Goal: Task Accomplishment & Management: Complete application form

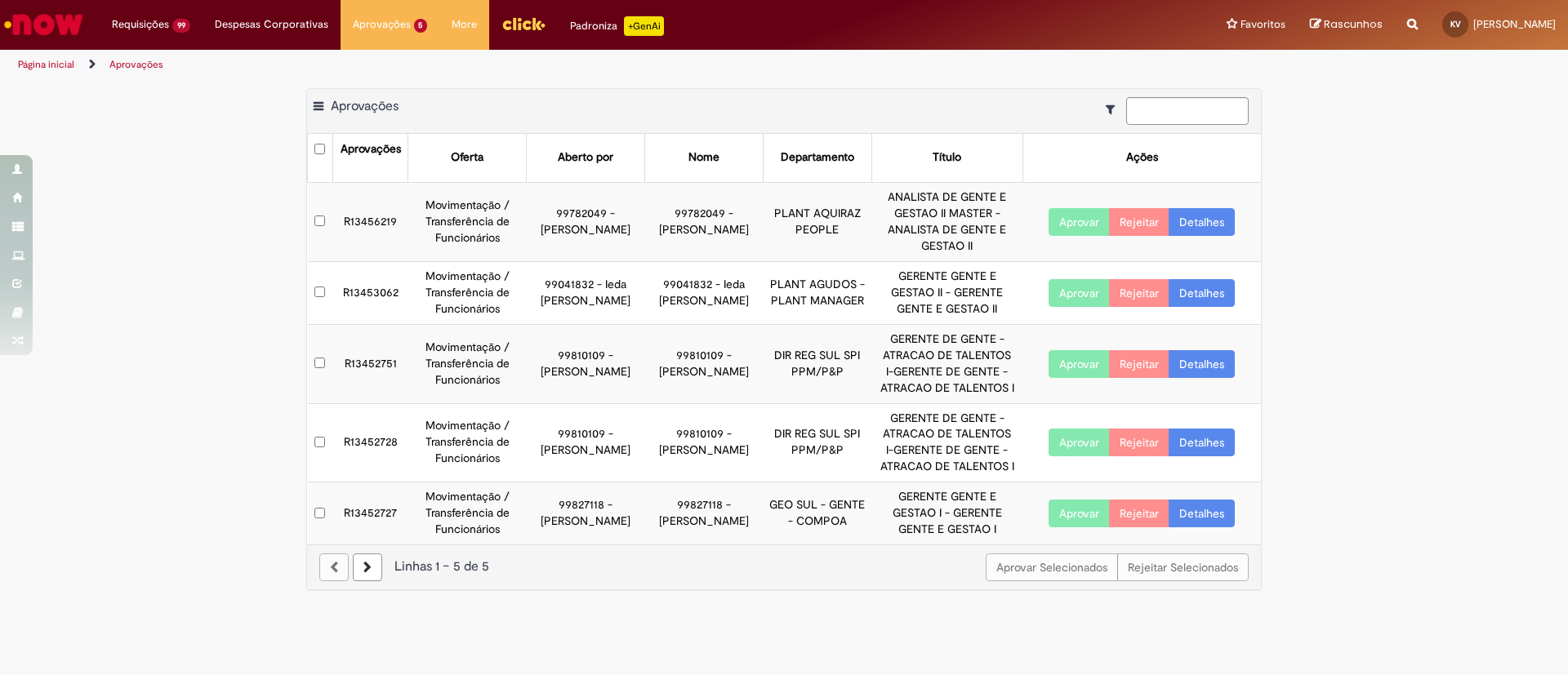
click at [1196, 220] on link "Detalhes" at bounding box center [1202, 222] width 66 height 28
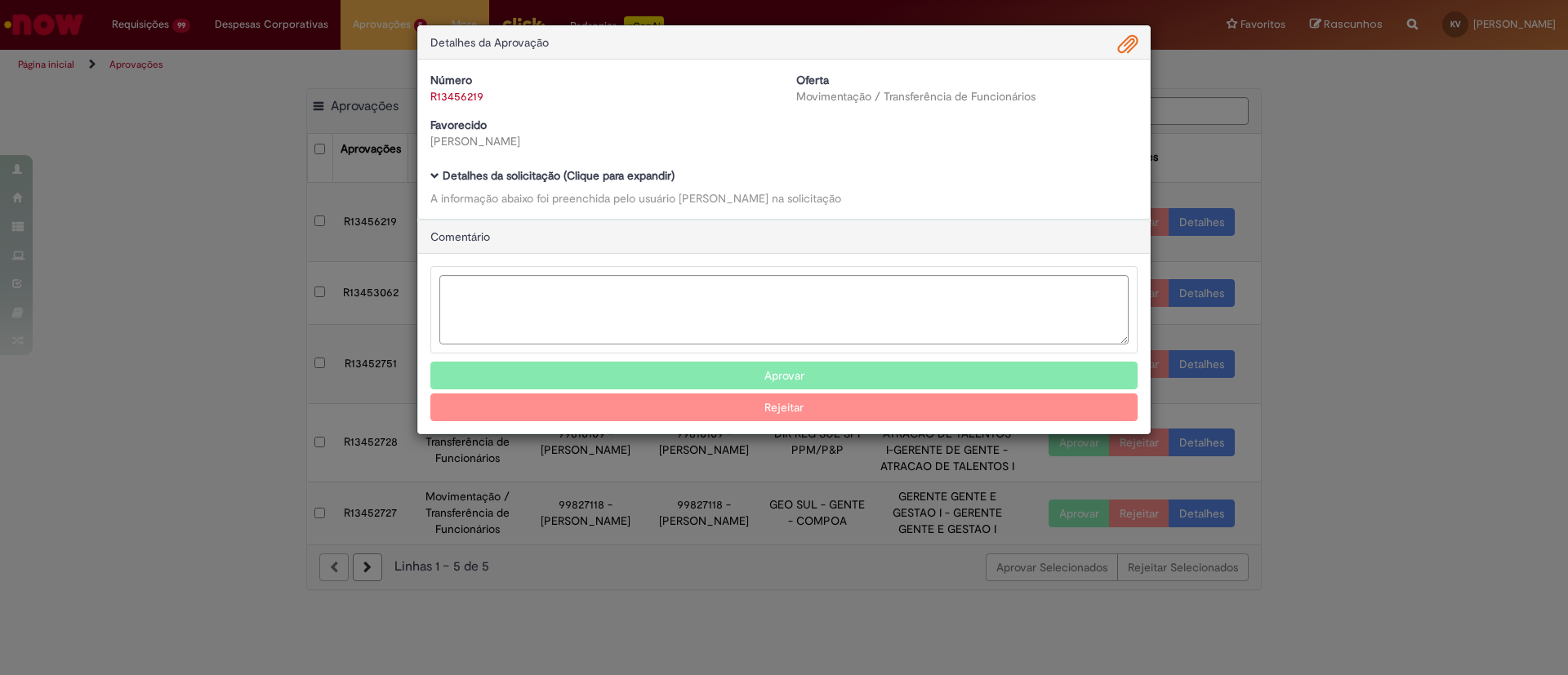
click at [440, 169] on h5 "Detalhes da solicitação (Clique para expandir)" at bounding box center [784, 175] width 707 height 12
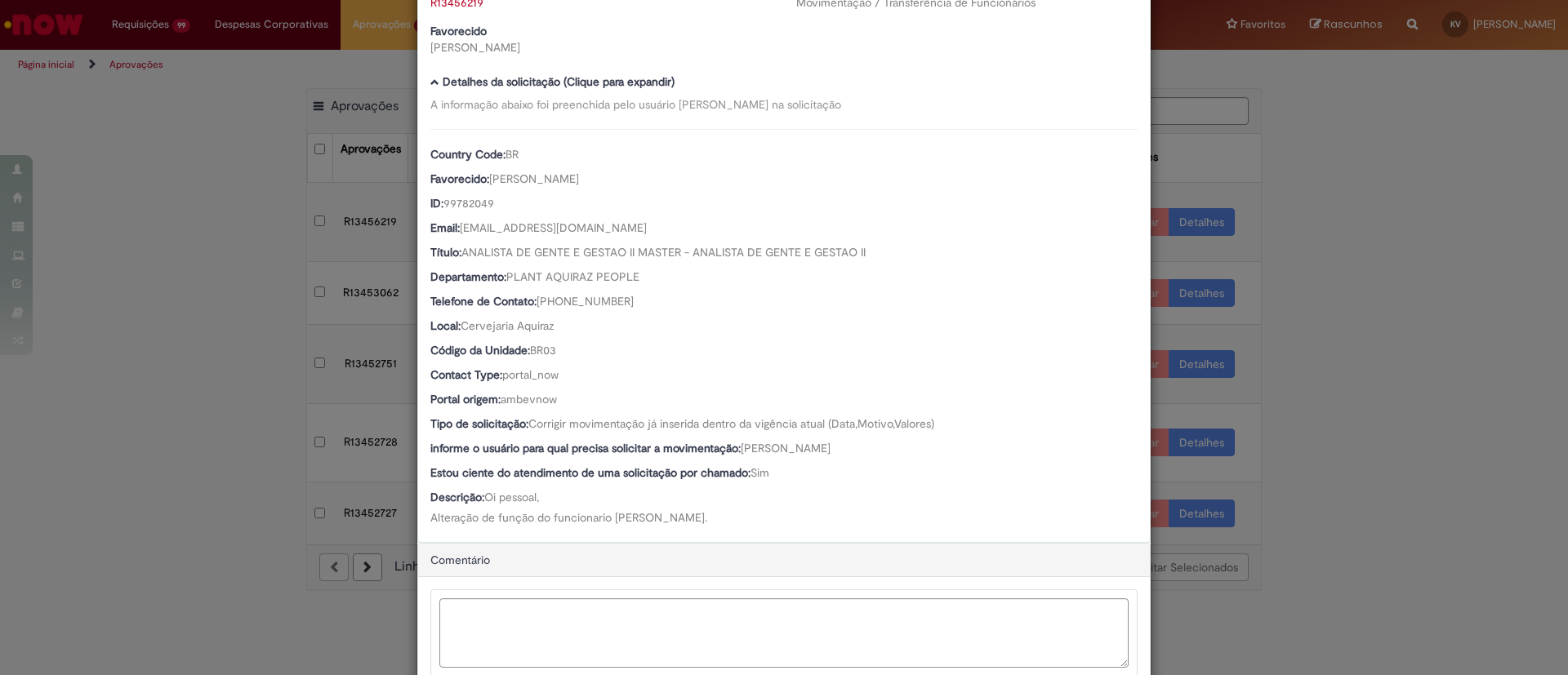
scroll to position [203, 0]
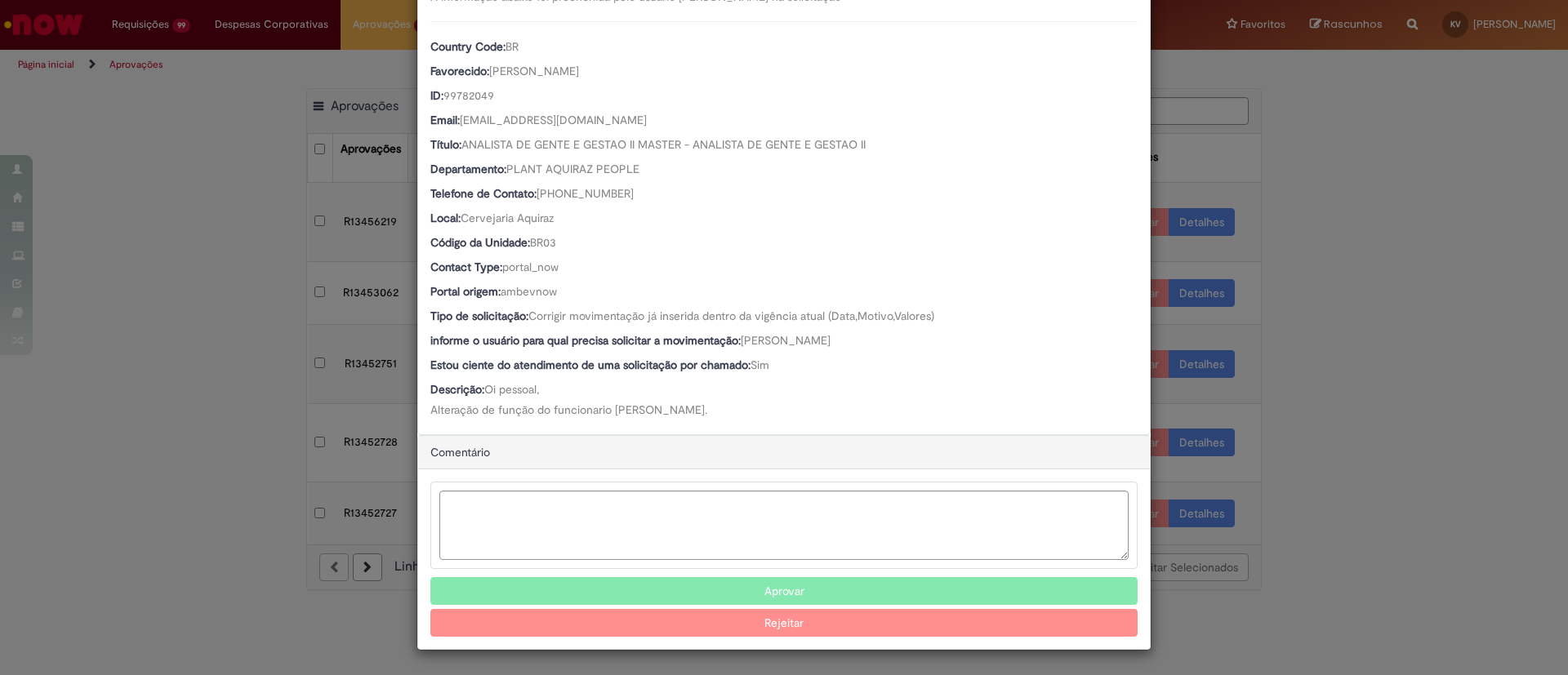
click at [805, 585] on button "Aprovar" at bounding box center [784, 591] width 707 height 28
click at [1430, 213] on div "Detalhes da Aprovação Número R13456219 Oferta Movimentação / Transferência de F…" at bounding box center [784, 337] width 1568 height 675
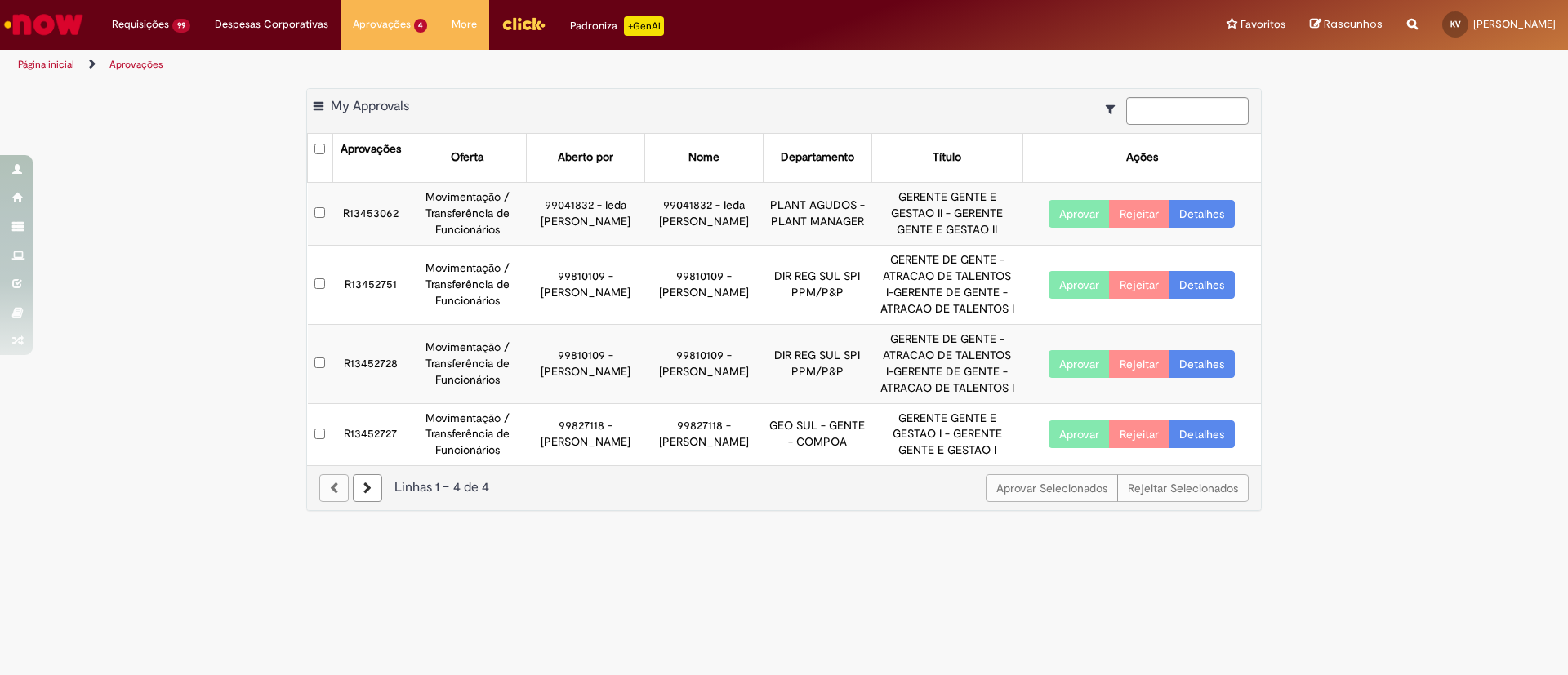
click at [1222, 209] on link "Detalhes" at bounding box center [1202, 214] width 66 height 28
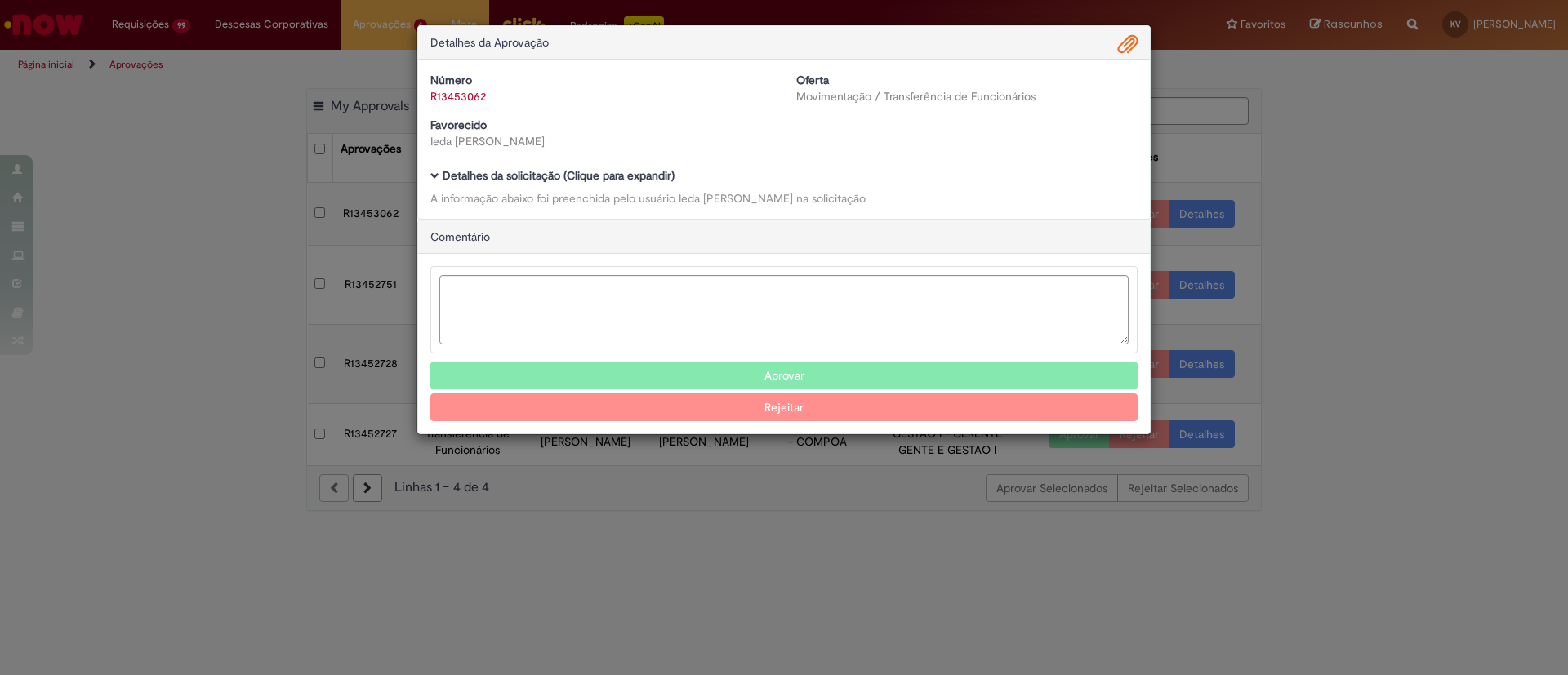
click at [466, 174] on b "Detalhes da solicitação (Clique para expandir)" at bounding box center [559, 175] width 232 height 15
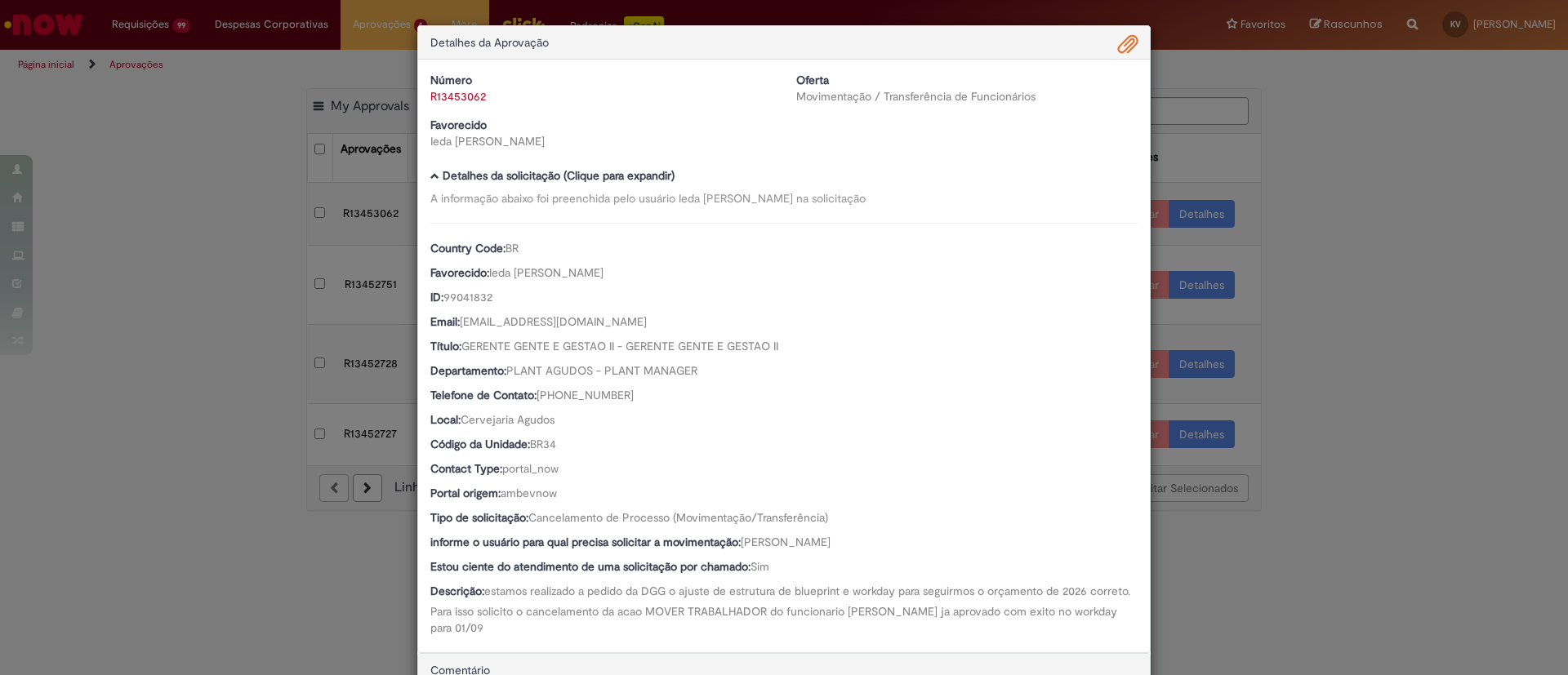
scroll to position [123, 0]
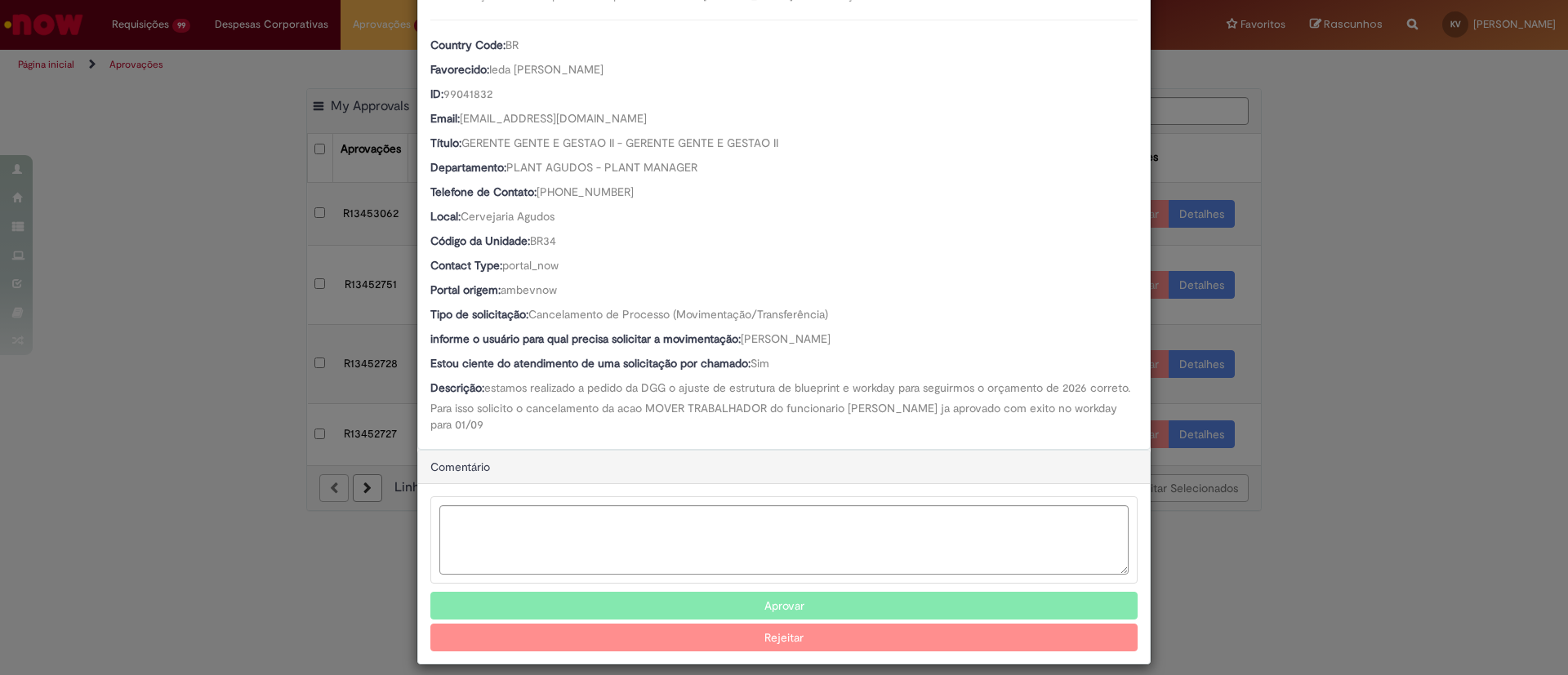
click at [779, 592] on button "Aprovar" at bounding box center [784, 606] width 707 height 28
click at [1356, 200] on div "Detalhes da Aprovação Número R13453062 Oferta Movimentação / Transferência de F…" at bounding box center [784, 337] width 1568 height 675
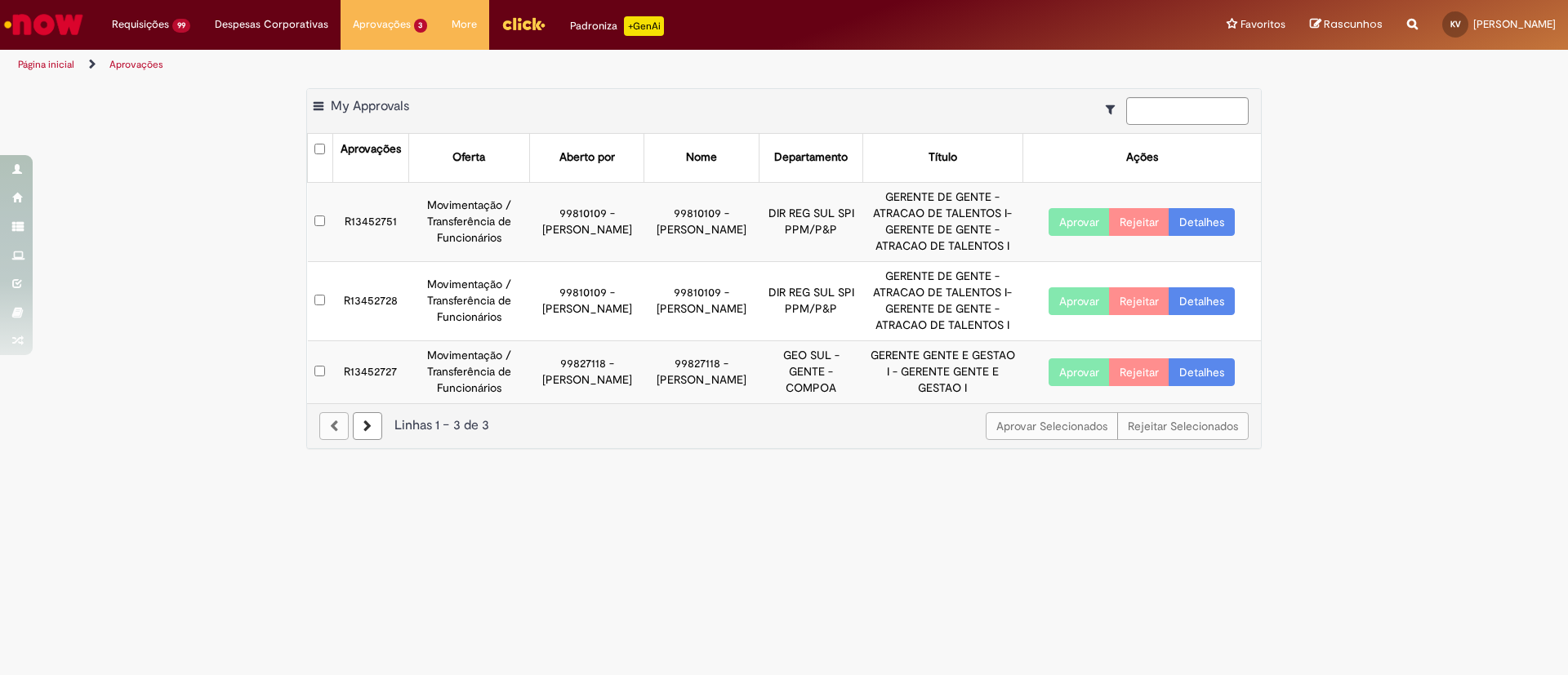
click at [1218, 214] on link "Detalhes" at bounding box center [1202, 222] width 66 height 28
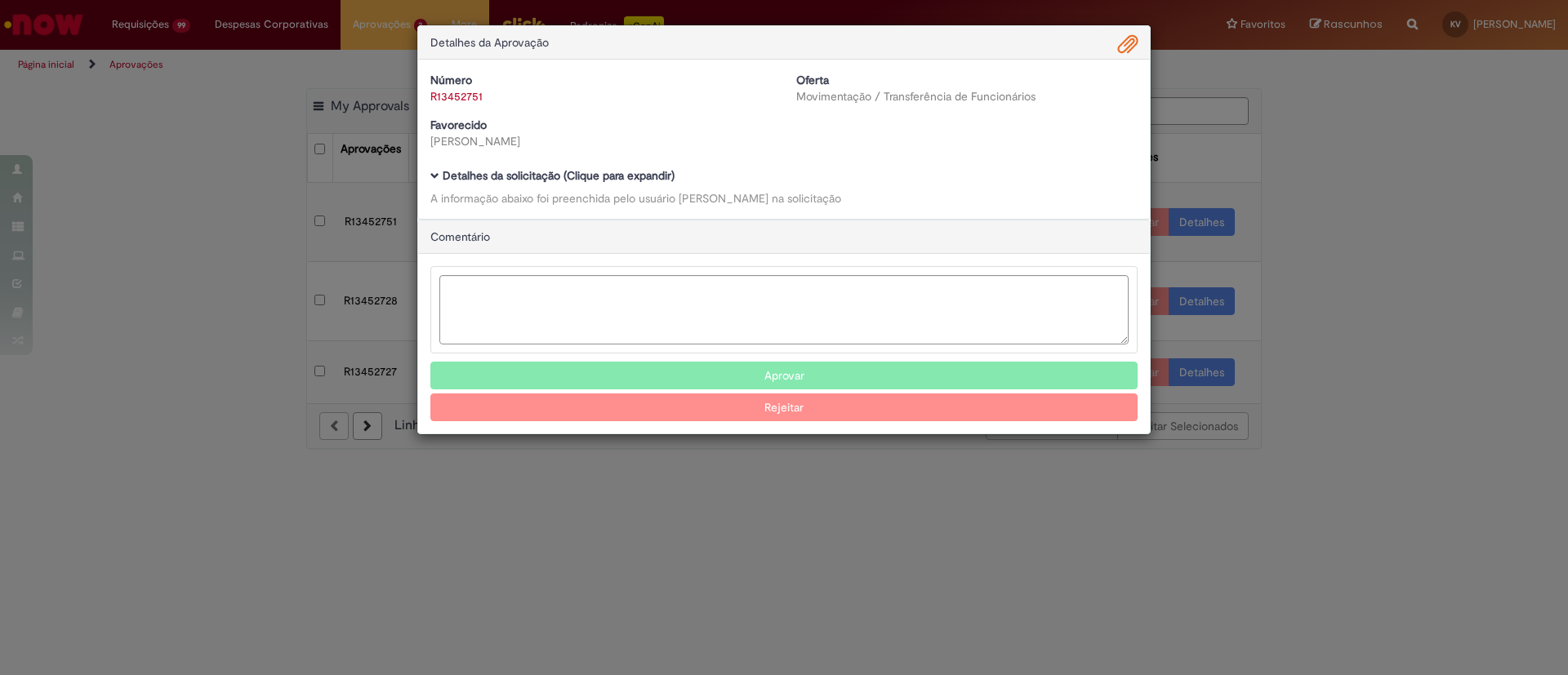
click at [480, 187] on div "Detalhes da solicitação (Clique para expandir) A informação abaixo foi preenchi…" at bounding box center [784, 187] width 707 height 37
click at [480, 178] on b "Detalhes da solicitação (Clique para expandir)" at bounding box center [559, 175] width 232 height 15
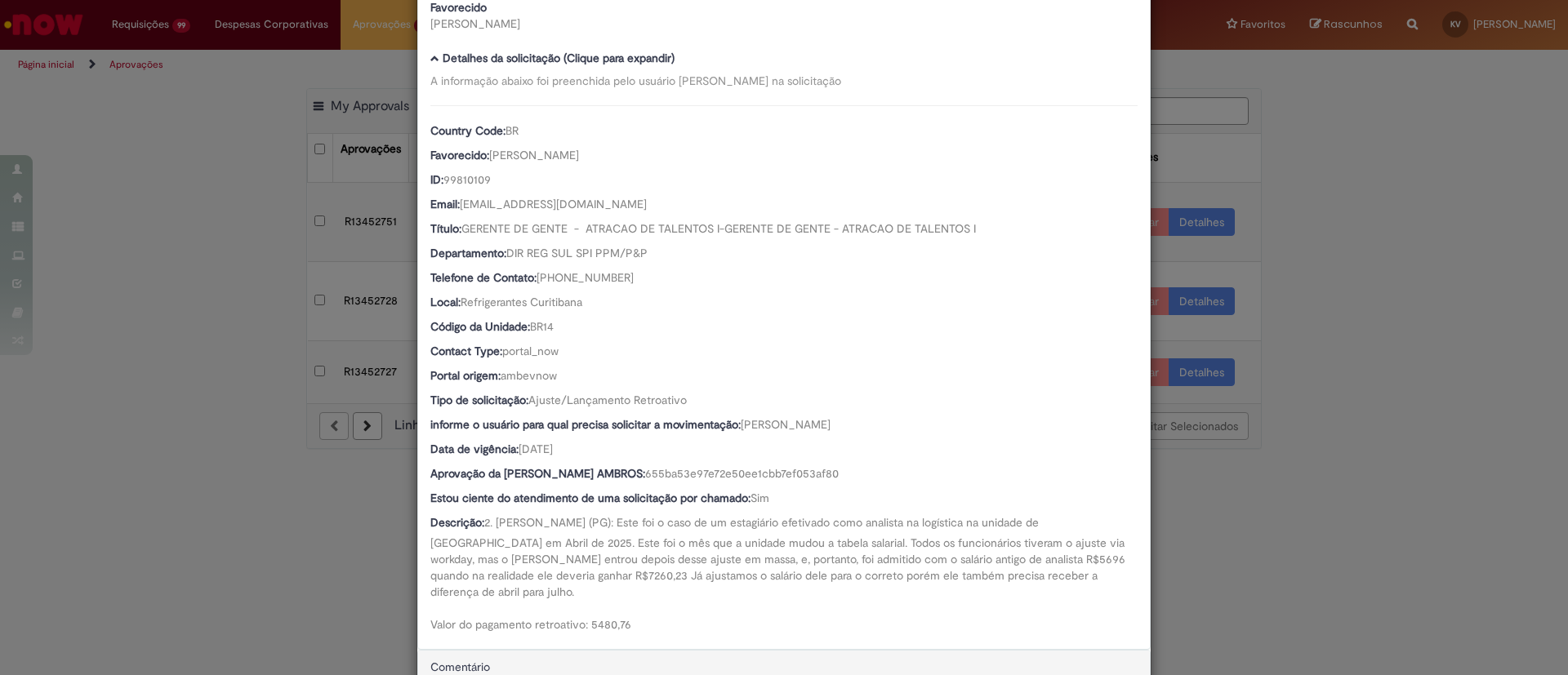
scroll to position [0, 0]
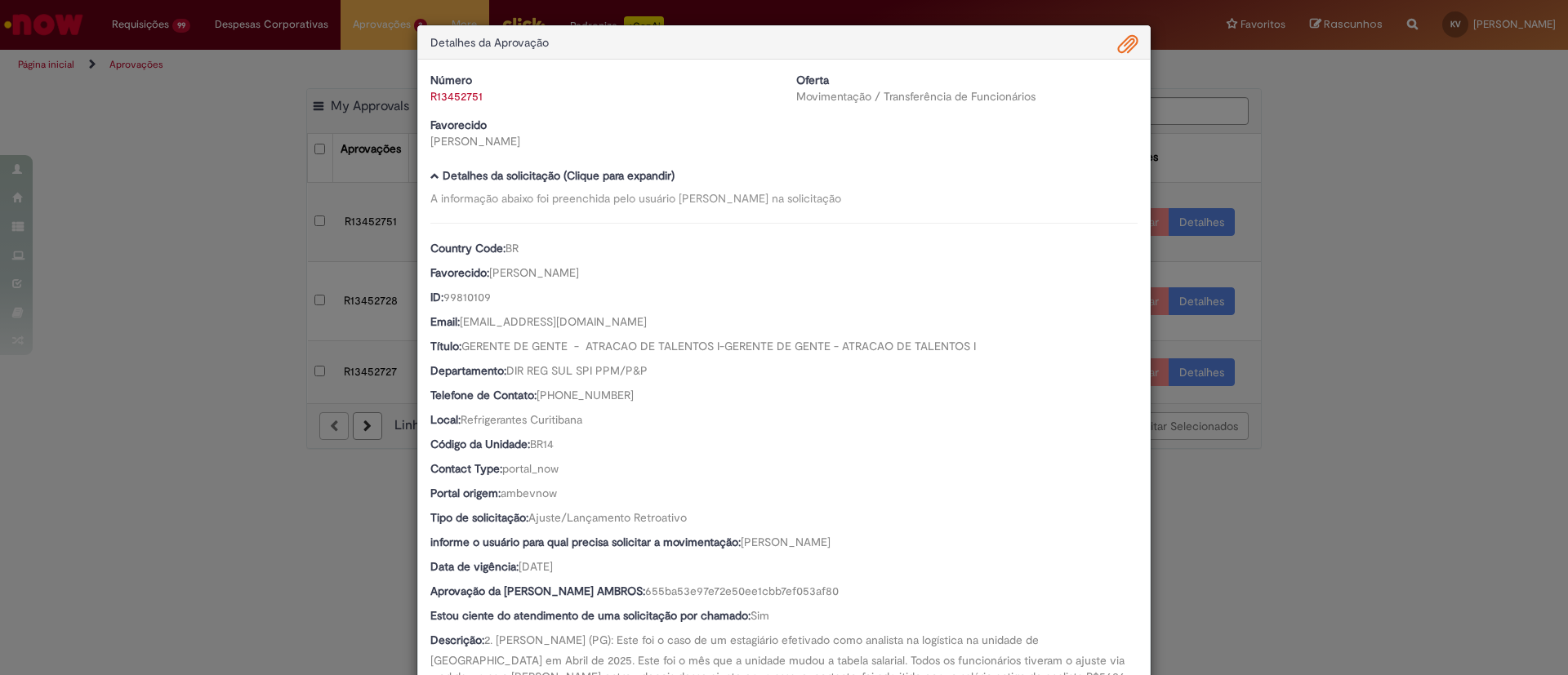
click at [1120, 43] on span "Ambev Approval Modal" at bounding box center [1128, 45] width 20 height 28
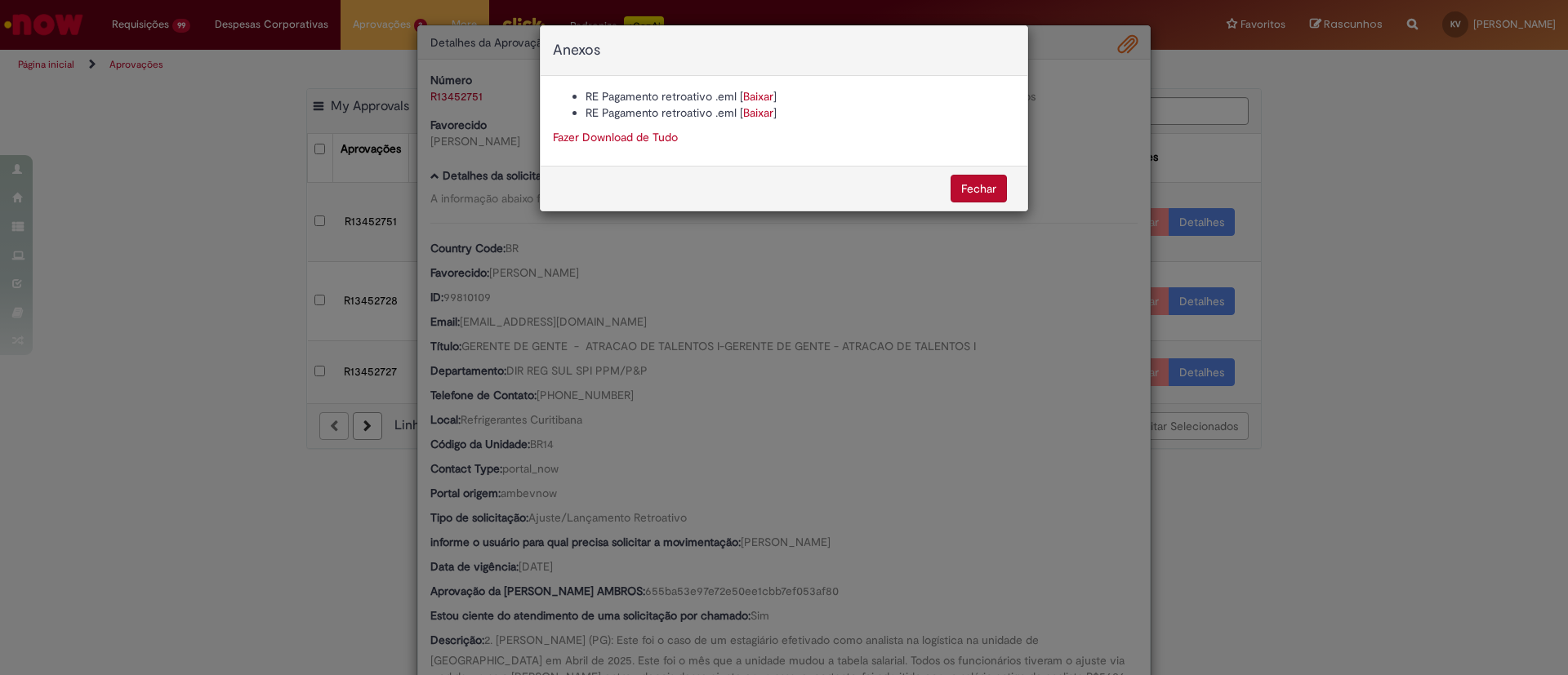
click at [746, 90] on link "Baixar" at bounding box center [758, 96] width 30 height 15
click at [976, 190] on button "Fechar" at bounding box center [979, 188] width 56 height 28
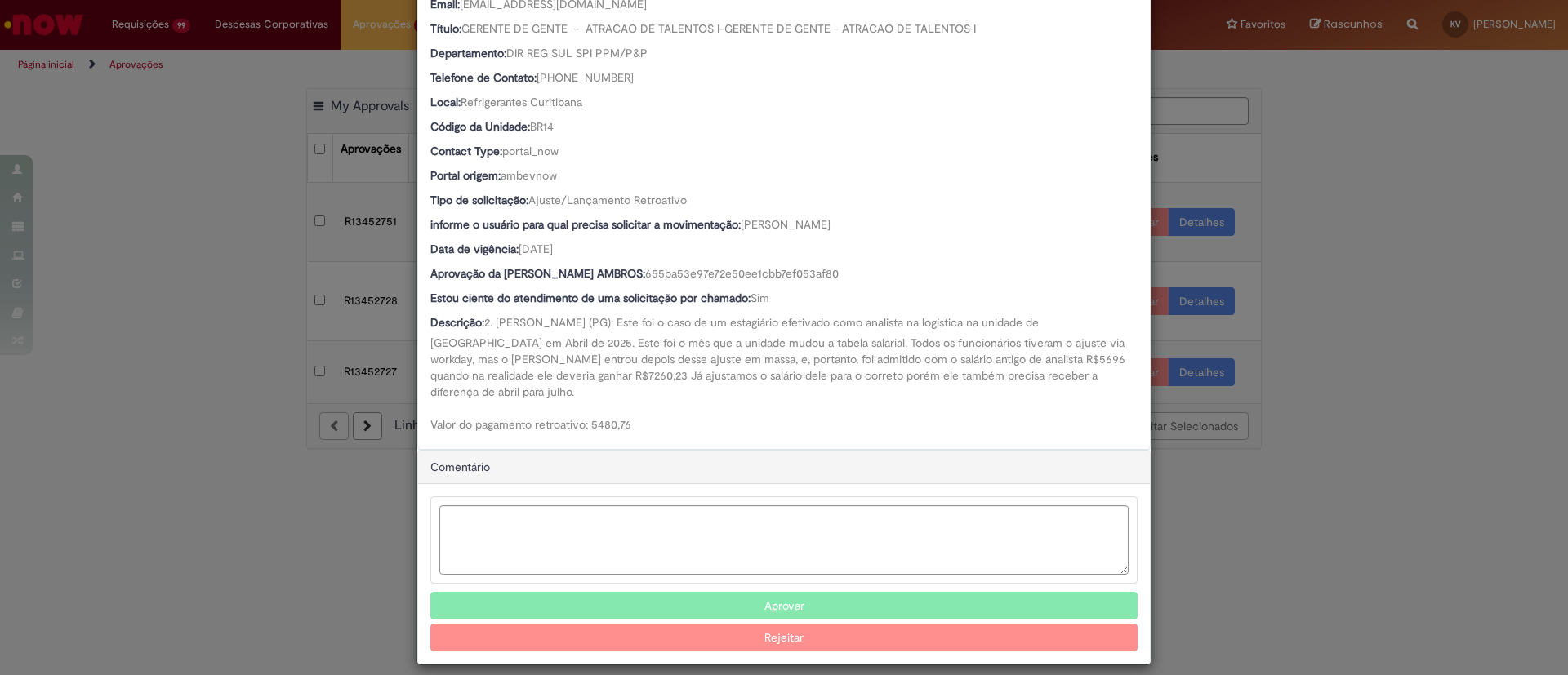
click at [773, 592] on button "Aprovar" at bounding box center [784, 606] width 707 height 28
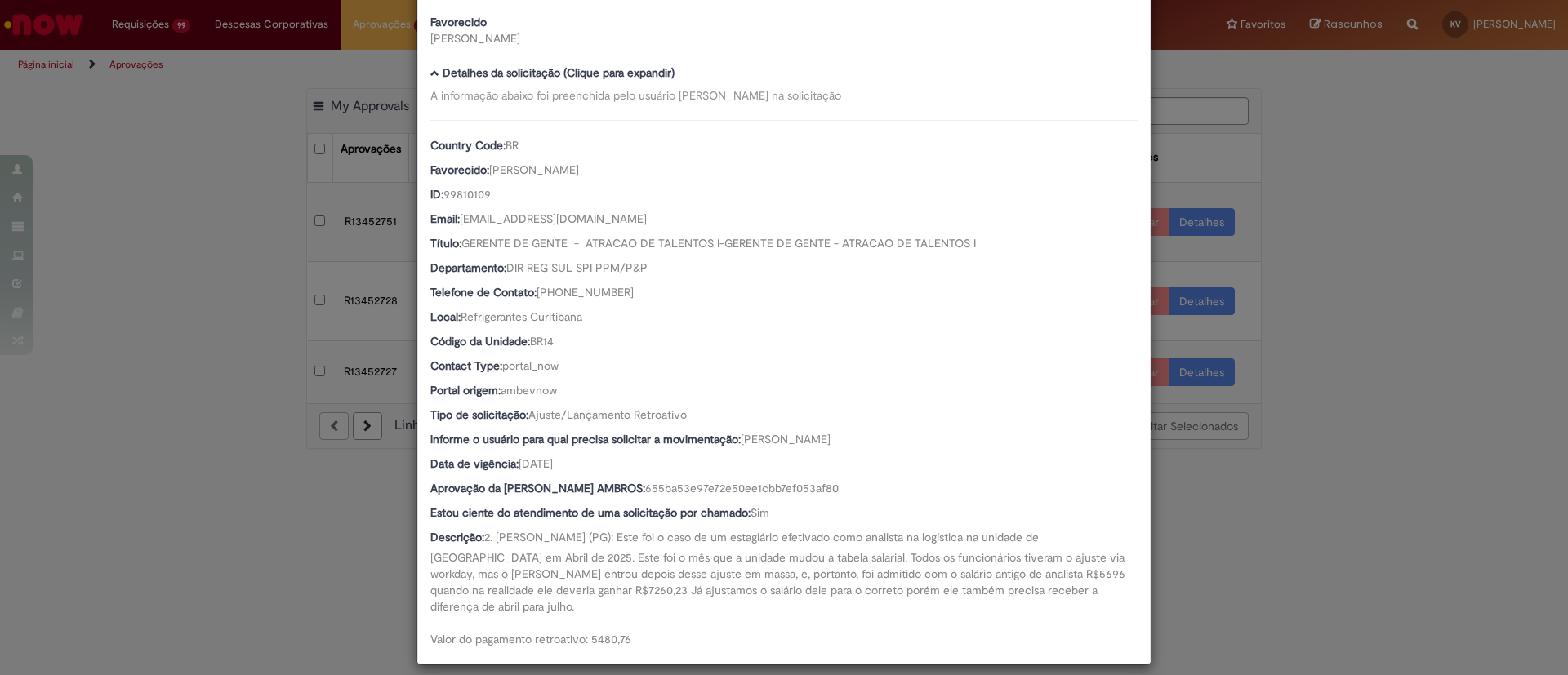
click at [1354, 273] on div "Detalhes da Aprovação Número R13452751 Oferta Movimentação / Transferência de F…" at bounding box center [784, 337] width 1568 height 675
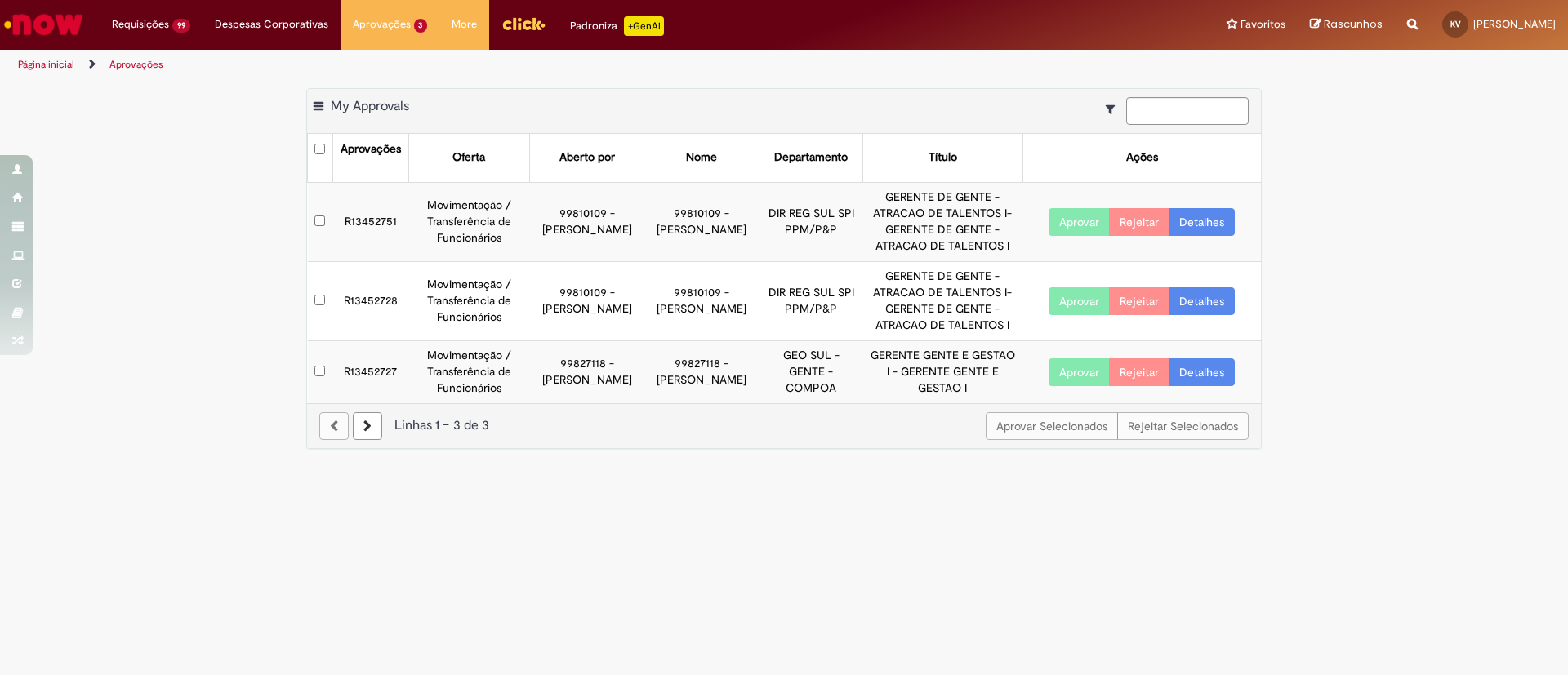
scroll to position [102, 0]
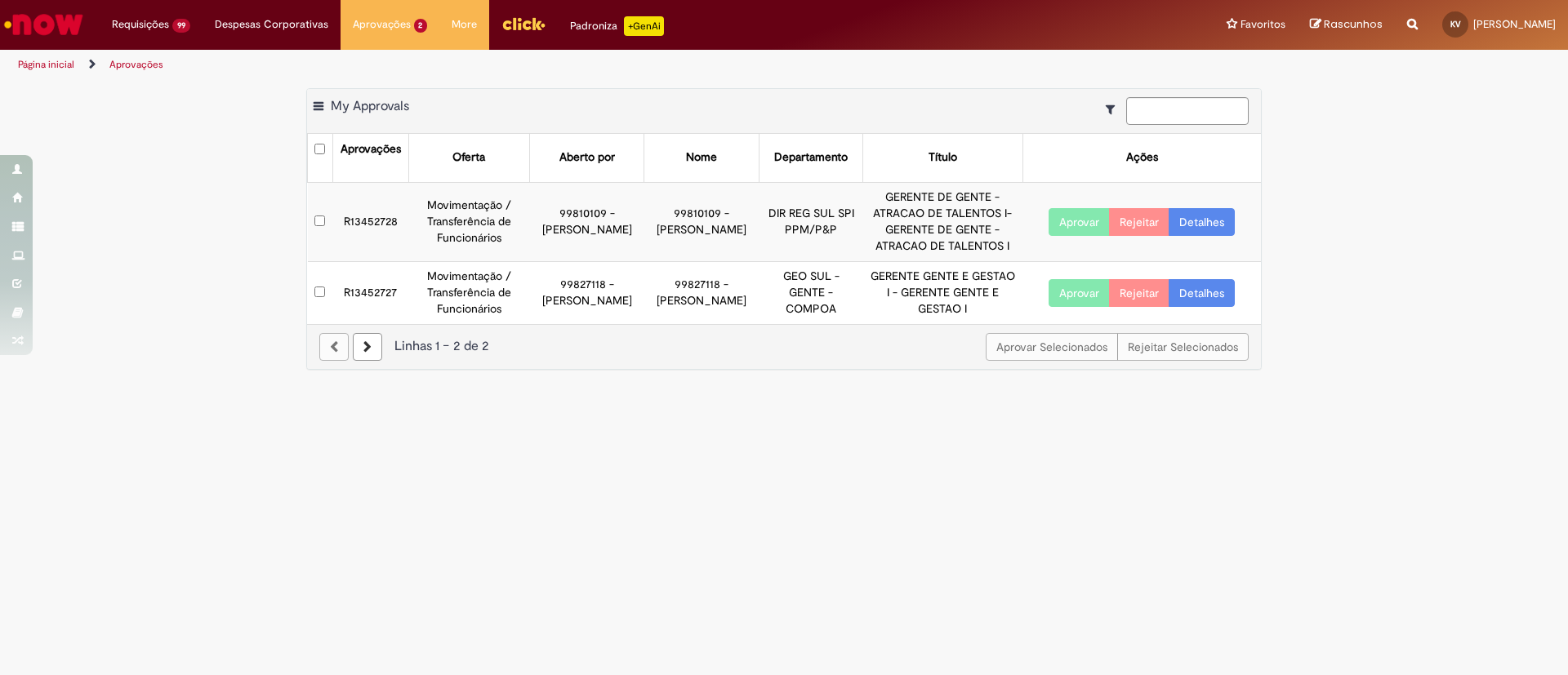
click at [1210, 227] on link "Detalhes" at bounding box center [1202, 222] width 66 height 28
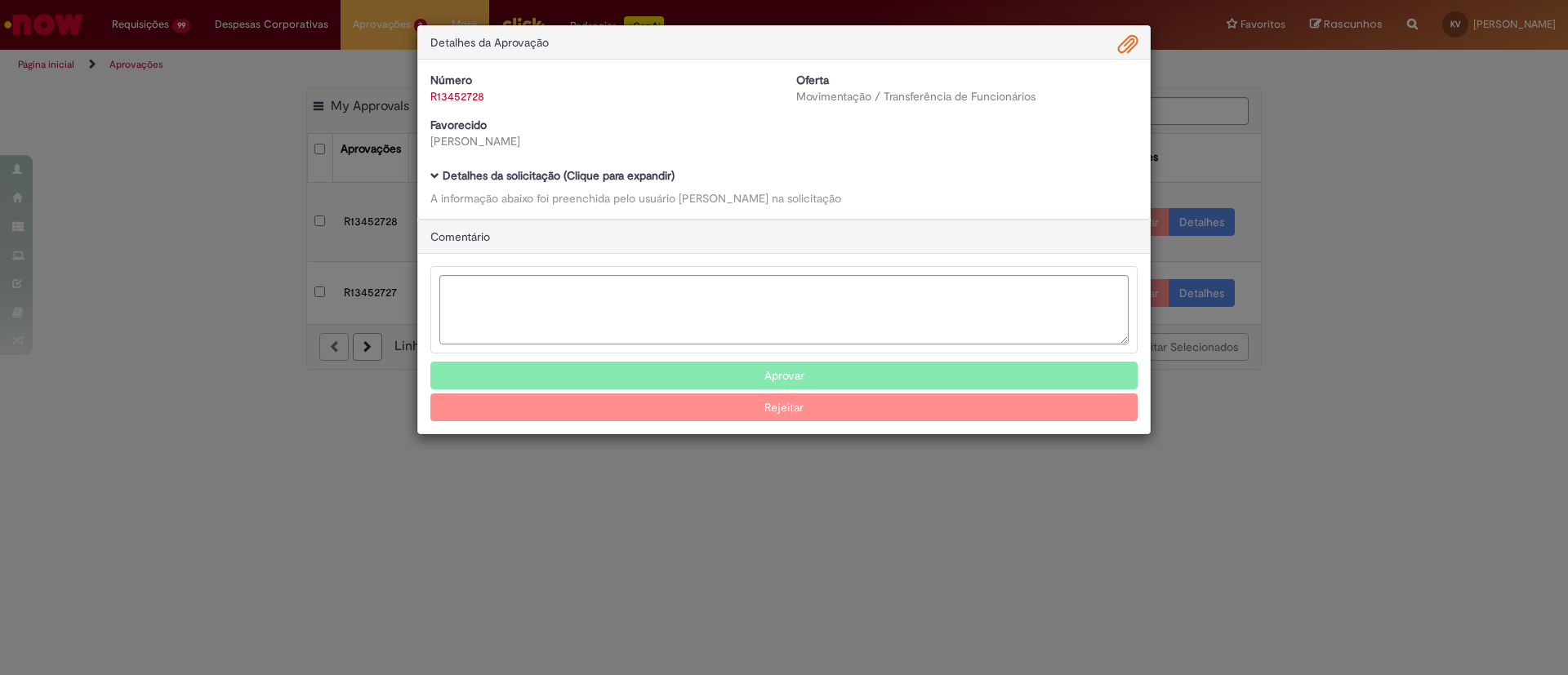
click at [435, 171] on span "Ambev Approval Modal" at bounding box center [435, 175] width 9 height 9
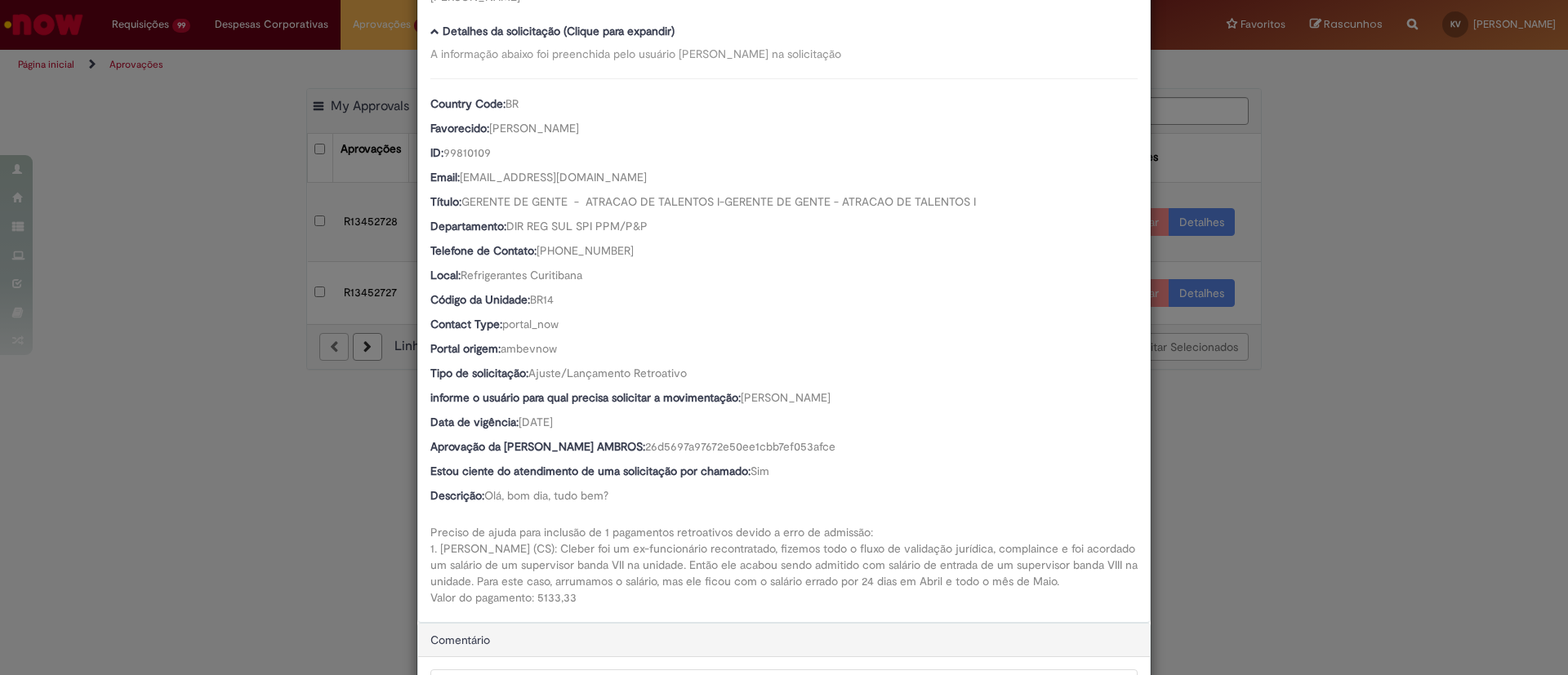
scroll to position [0, 0]
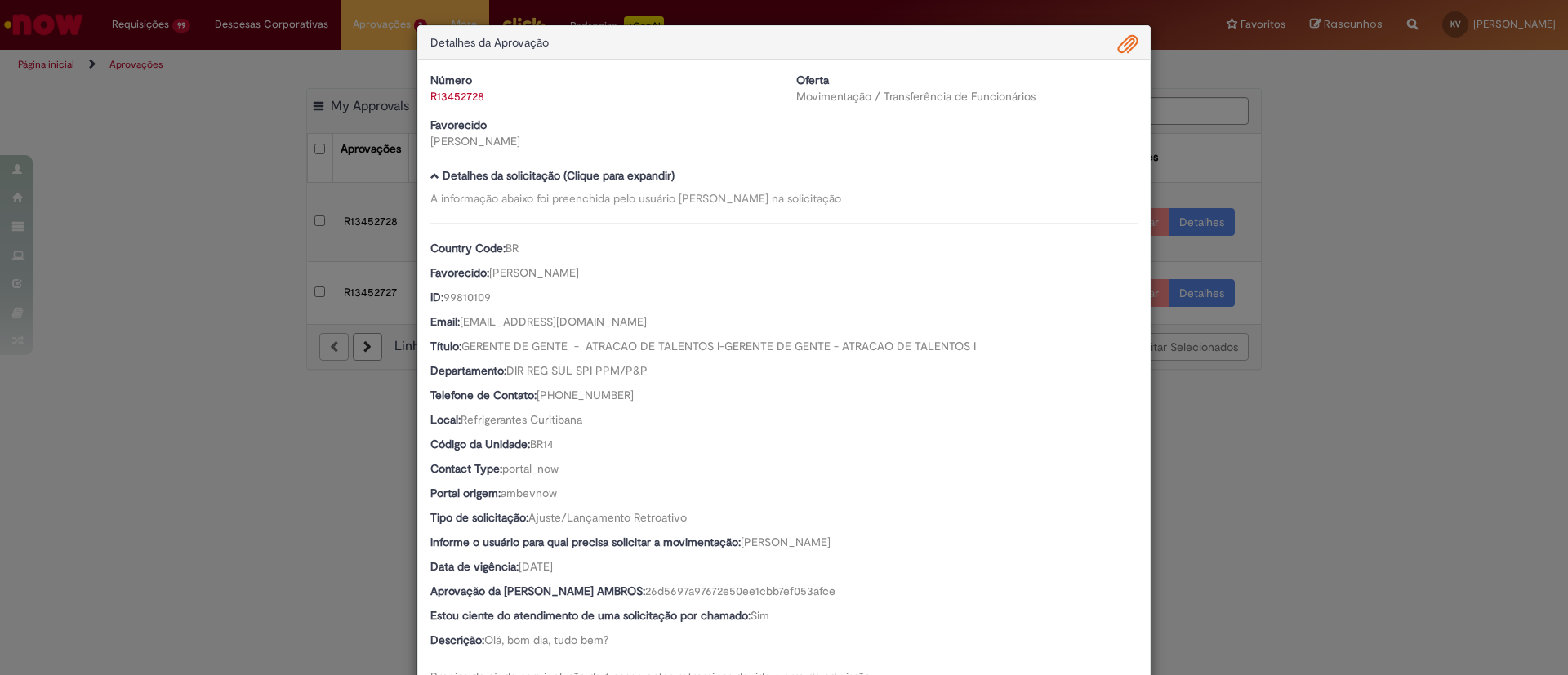
click at [1118, 41] on span "Ambev Approval Modal" at bounding box center [1128, 45] width 20 height 28
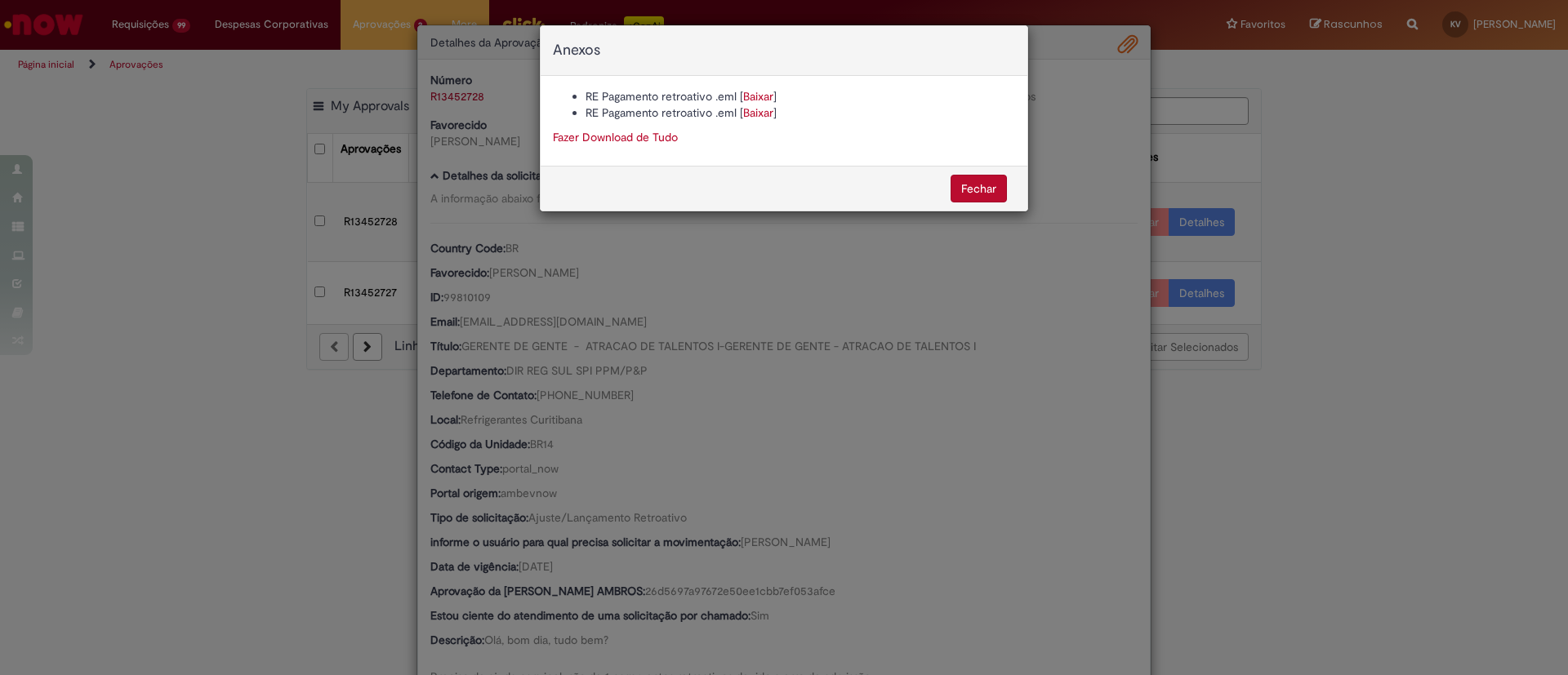
click at [743, 88] on li "RE Pagamento retroativo .eml [ Baixar ]" at bounding box center [800, 96] width 430 height 16
click at [746, 93] on link "Baixar" at bounding box center [758, 96] width 30 height 15
click at [968, 398] on div "Anexos RE Pagamento retroativo .eml [ Baixar ] RE Pagamento retroativo .eml [ B…" at bounding box center [784, 337] width 1568 height 675
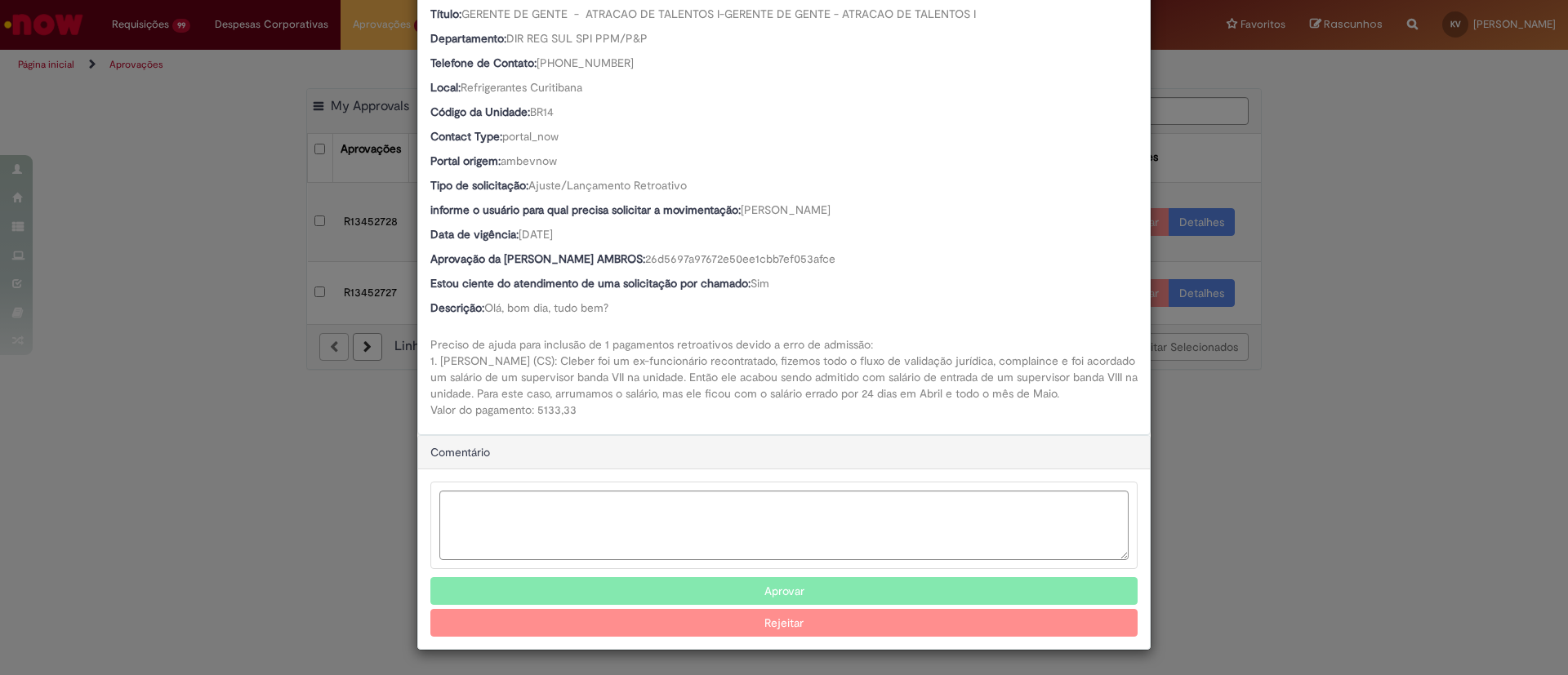
scroll to position [332, 0]
click at [816, 588] on button "Aprovar" at bounding box center [784, 591] width 707 height 28
click at [1350, 153] on div "Detalhes da Aprovação Número R13452728 Oferta Movimentação / Transferência de F…" at bounding box center [784, 337] width 1568 height 675
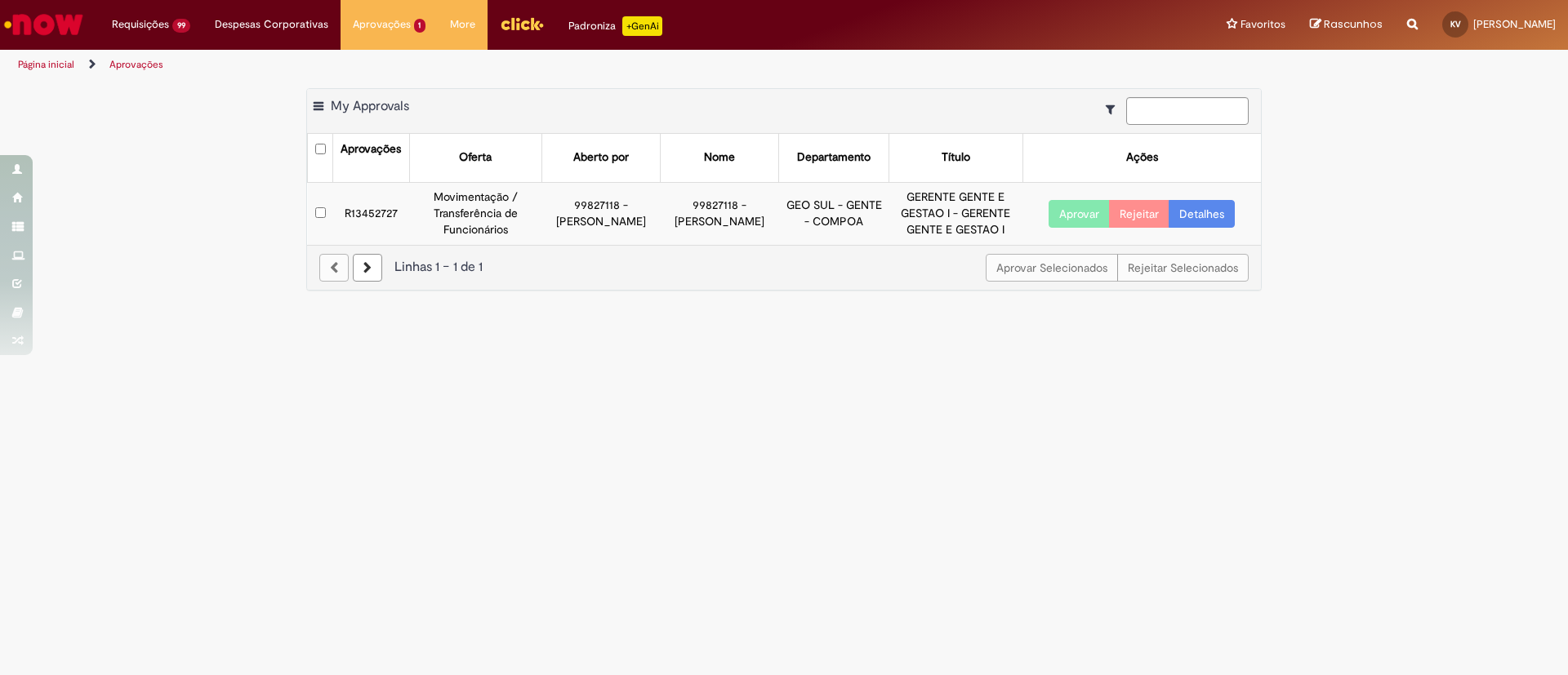
click at [1216, 218] on link "Detalhes" at bounding box center [1202, 214] width 66 height 28
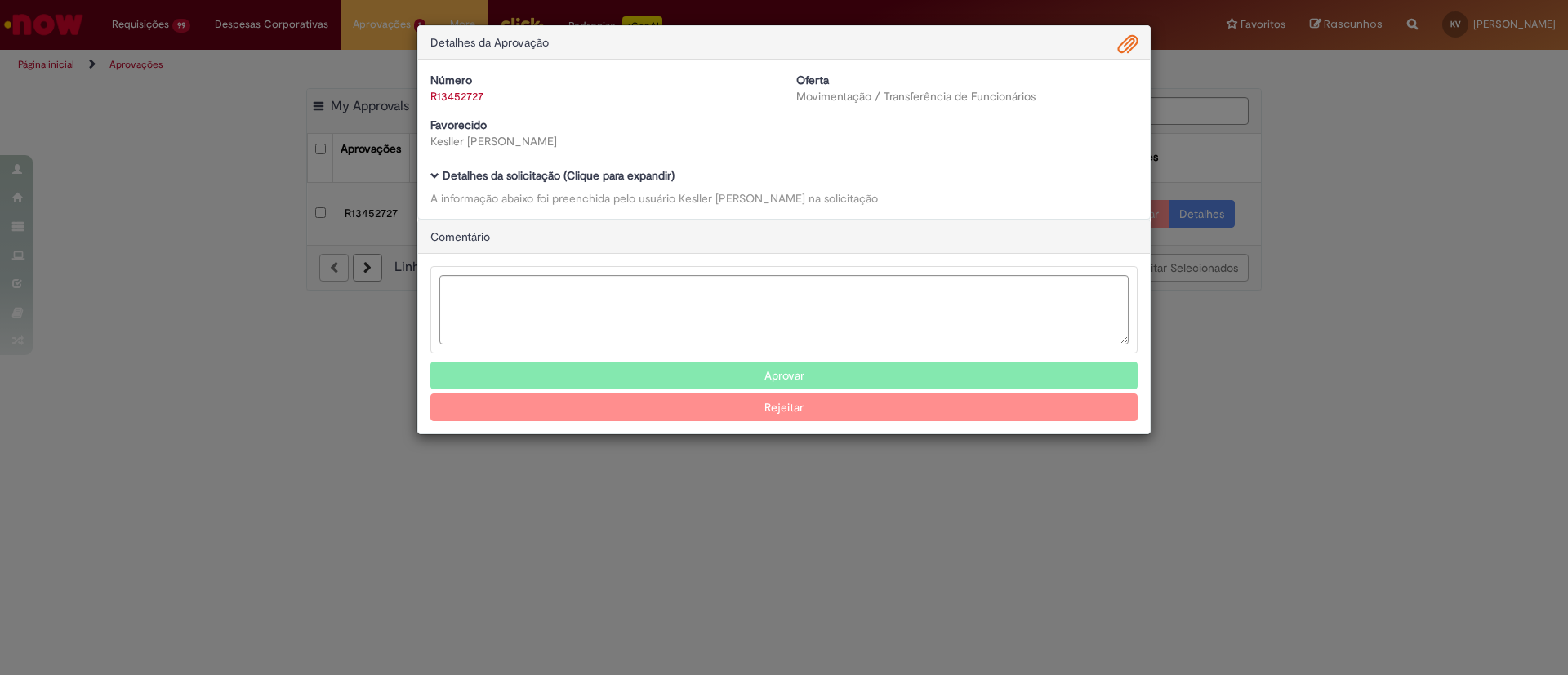
click at [449, 177] on b "Detalhes da solicitação (Clique para expandir)" at bounding box center [559, 175] width 232 height 15
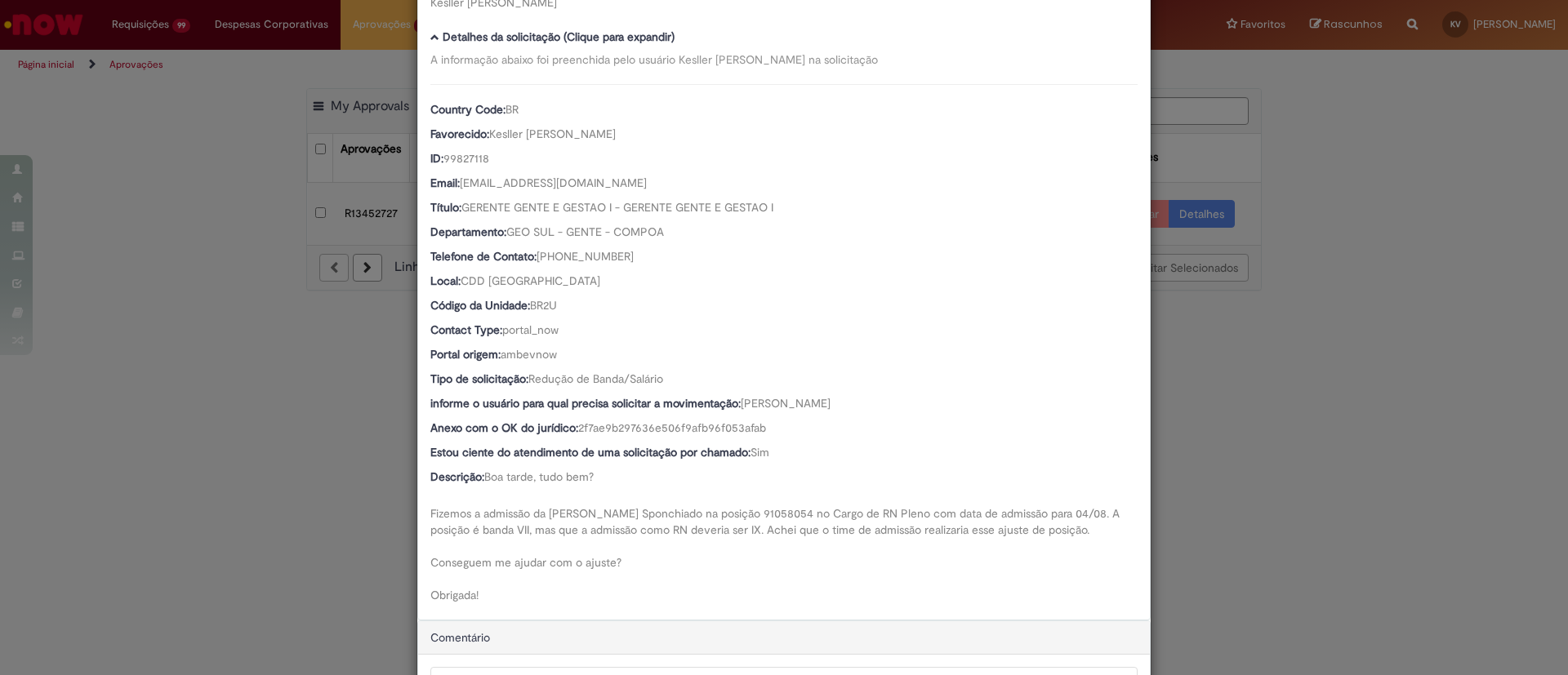
scroll to position [0, 0]
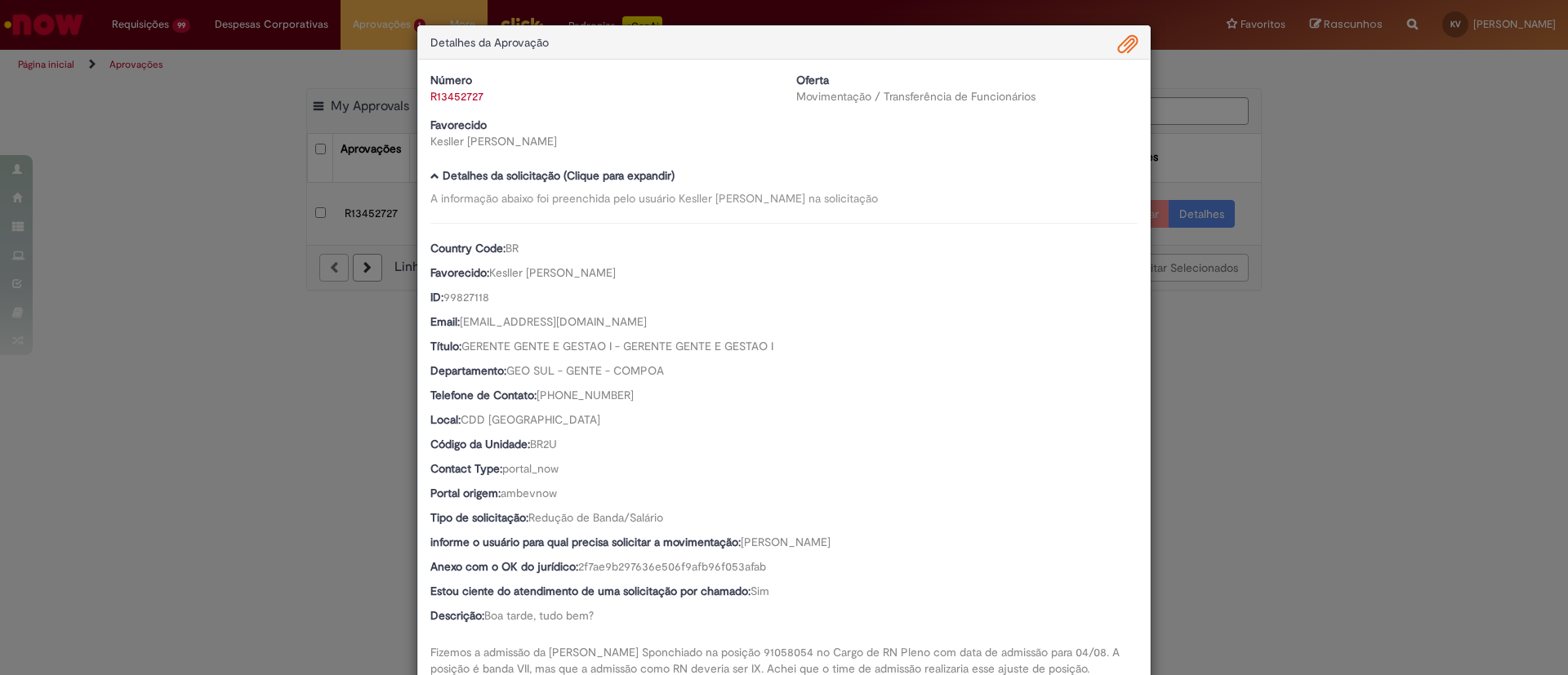
click at [1133, 32] on div "Detalhes da Aprovação" at bounding box center [784, 43] width 732 height 34
click at [1127, 34] on span "Ambev Approval Modal" at bounding box center [1128, 45] width 20 height 28
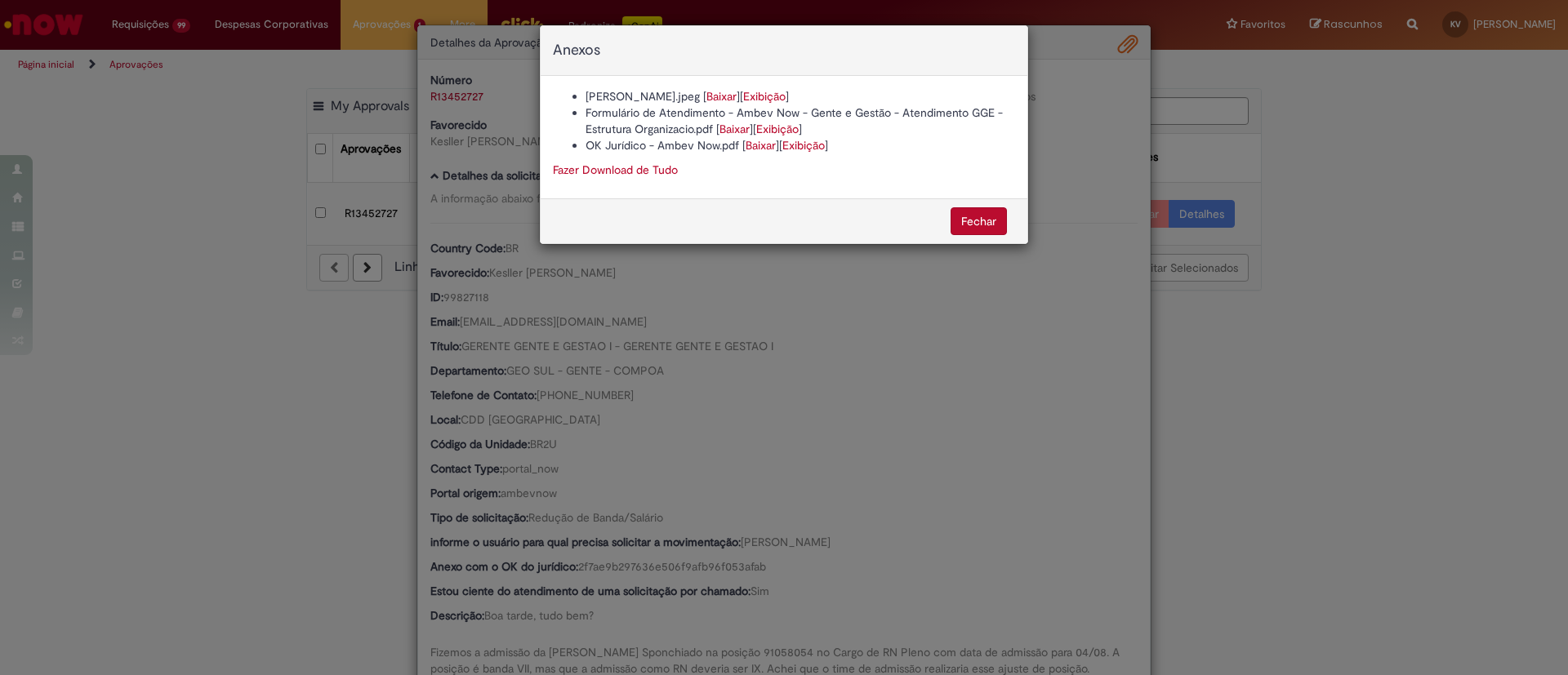
click at [773, 142] on link "Baixar" at bounding box center [761, 145] width 30 height 15
click at [963, 220] on button "Fechar" at bounding box center [979, 221] width 56 height 28
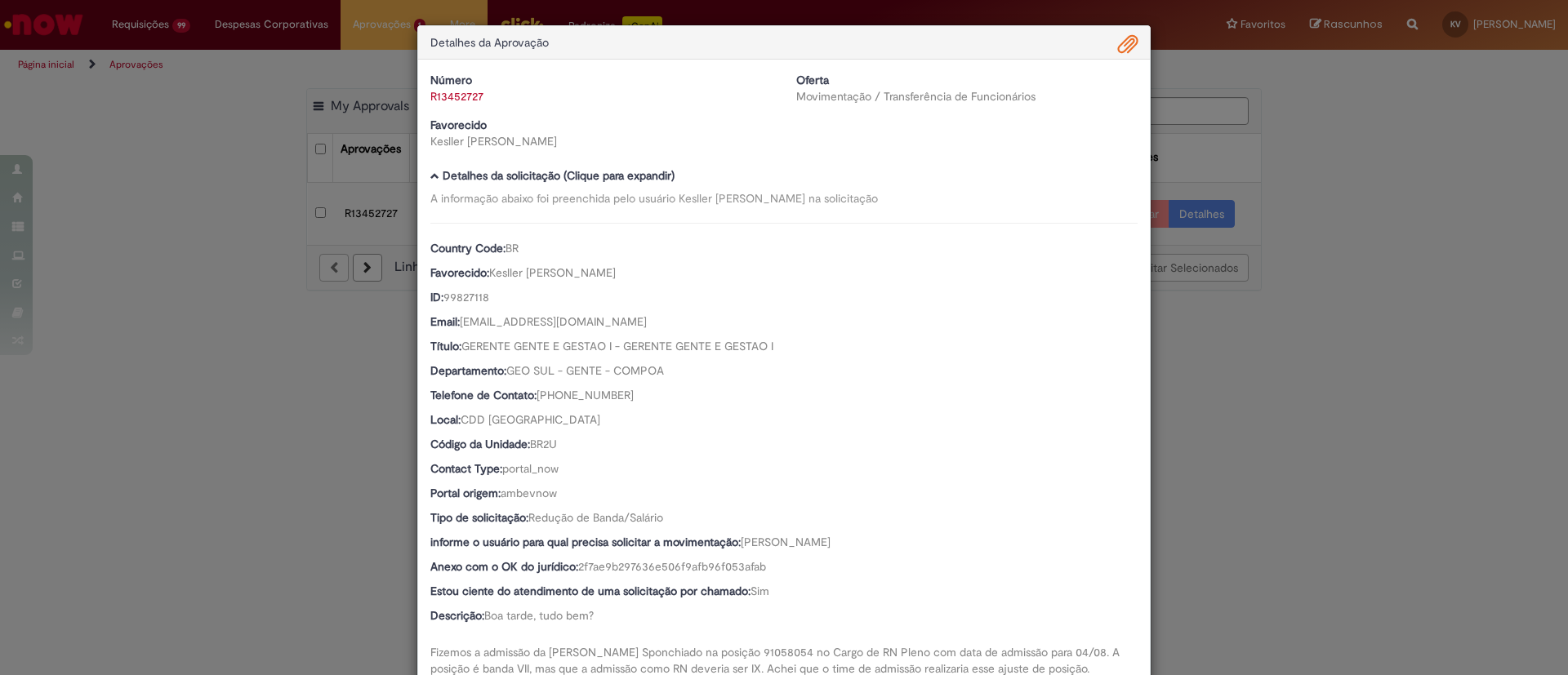
click at [1119, 44] on span "Ambev Approval Modal" at bounding box center [1128, 45] width 20 height 28
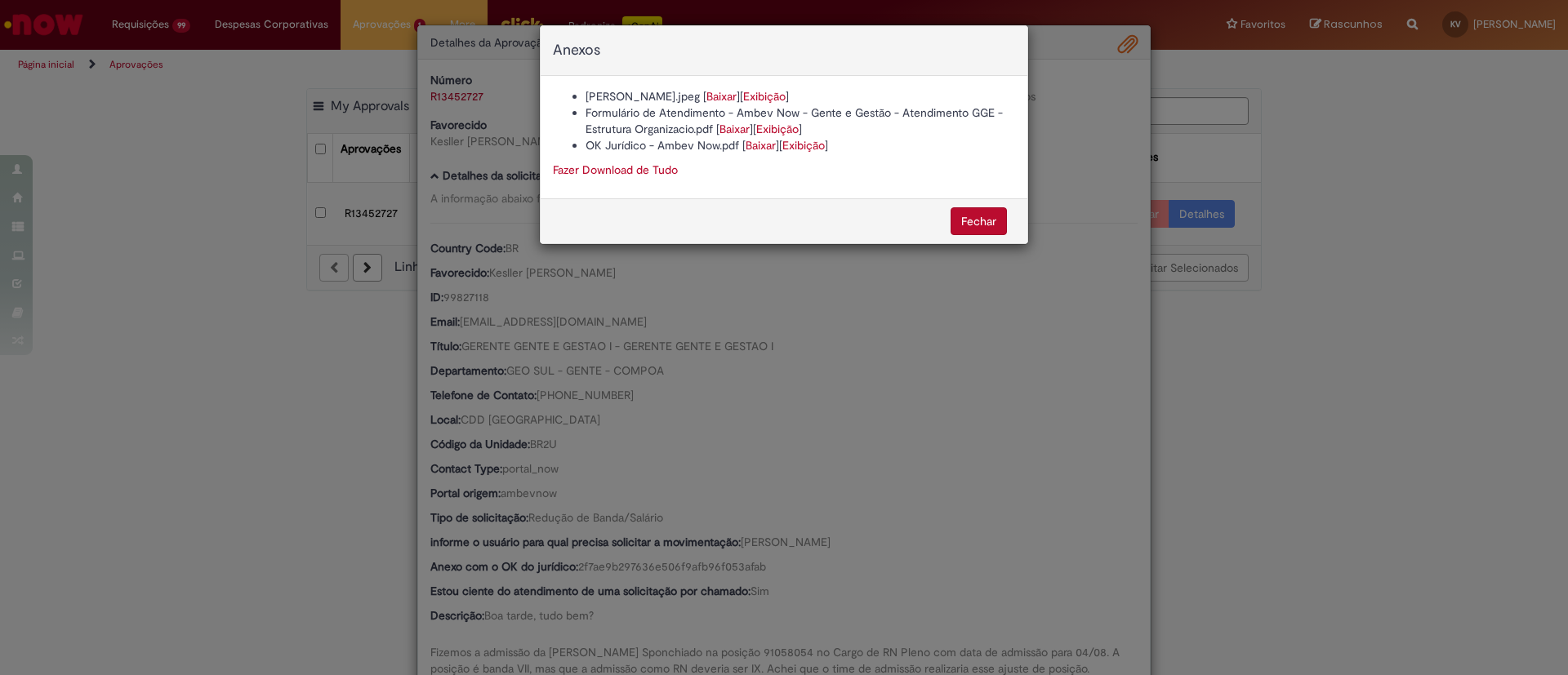
click at [980, 375] on div "Anexos Carol - Termo Assinado.jpeg [ Baixar ] [ Exibição ] Formulário de Atendi…" at bounding box center [784, 337] width 1568 height 675
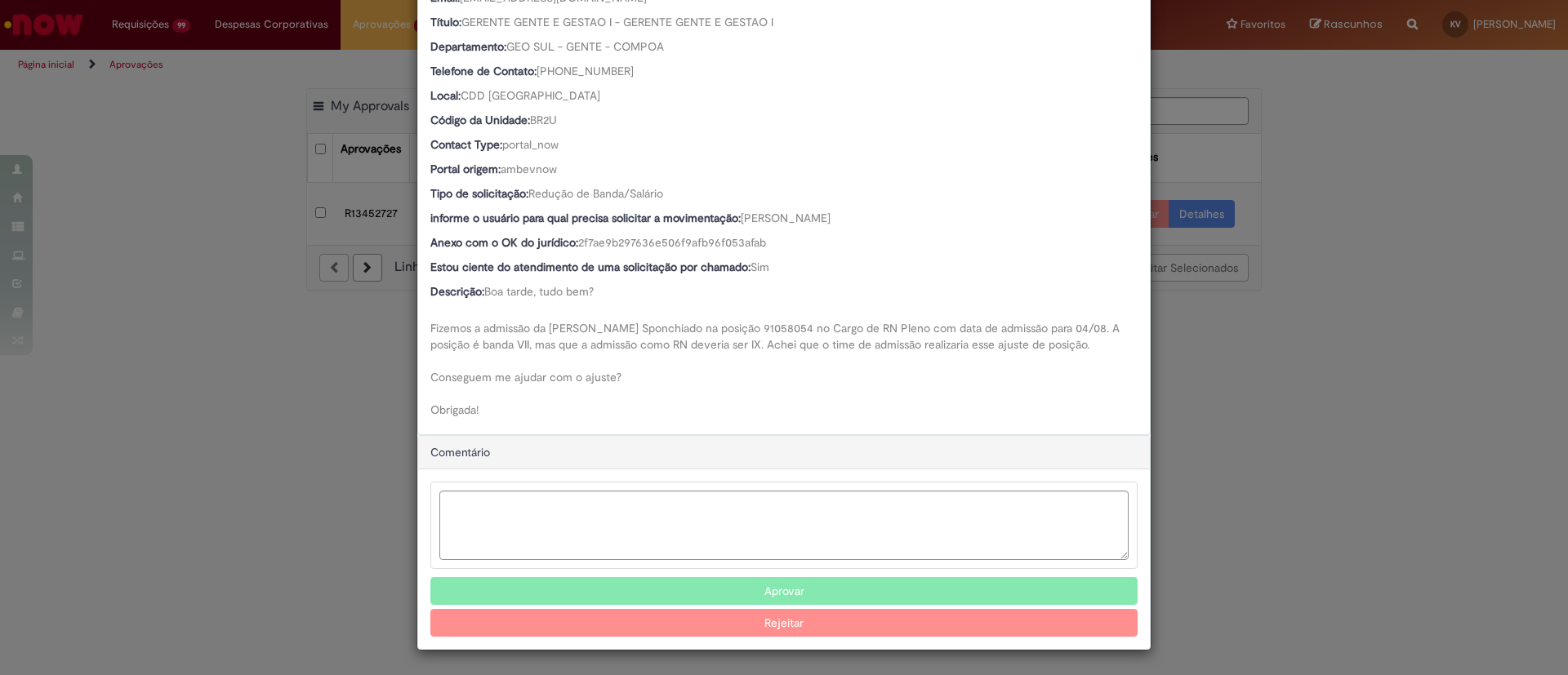
click at [803, 581] on button "Aprovar" at bounding box center [784, 591] width 707 height 28
click at [1395, 232] on div "Detalhes da Aprovação Número R13452727 Oferta Movimentação / Transferência de F…" at bounding box center [784, 337] width 1568 height 675
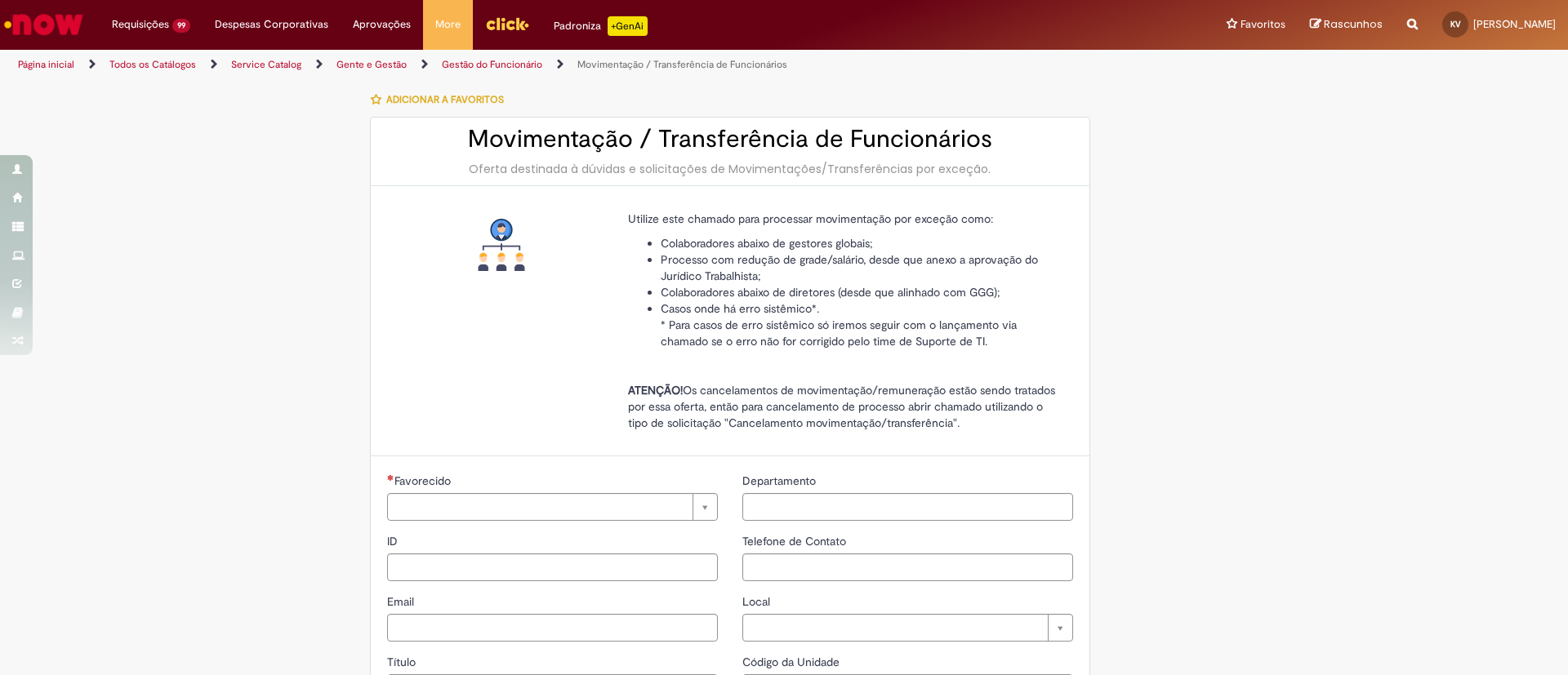
type input "********"
type input "**********"
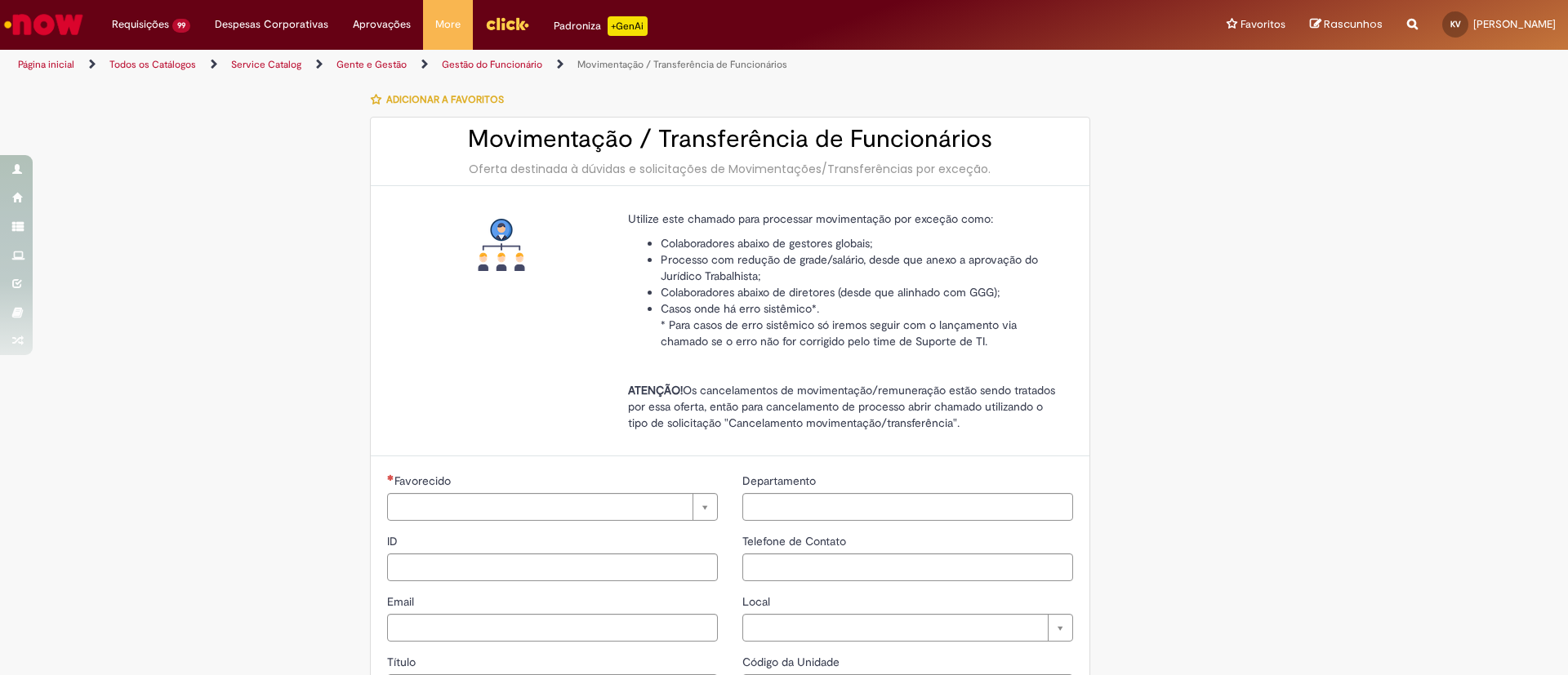
type input "****"
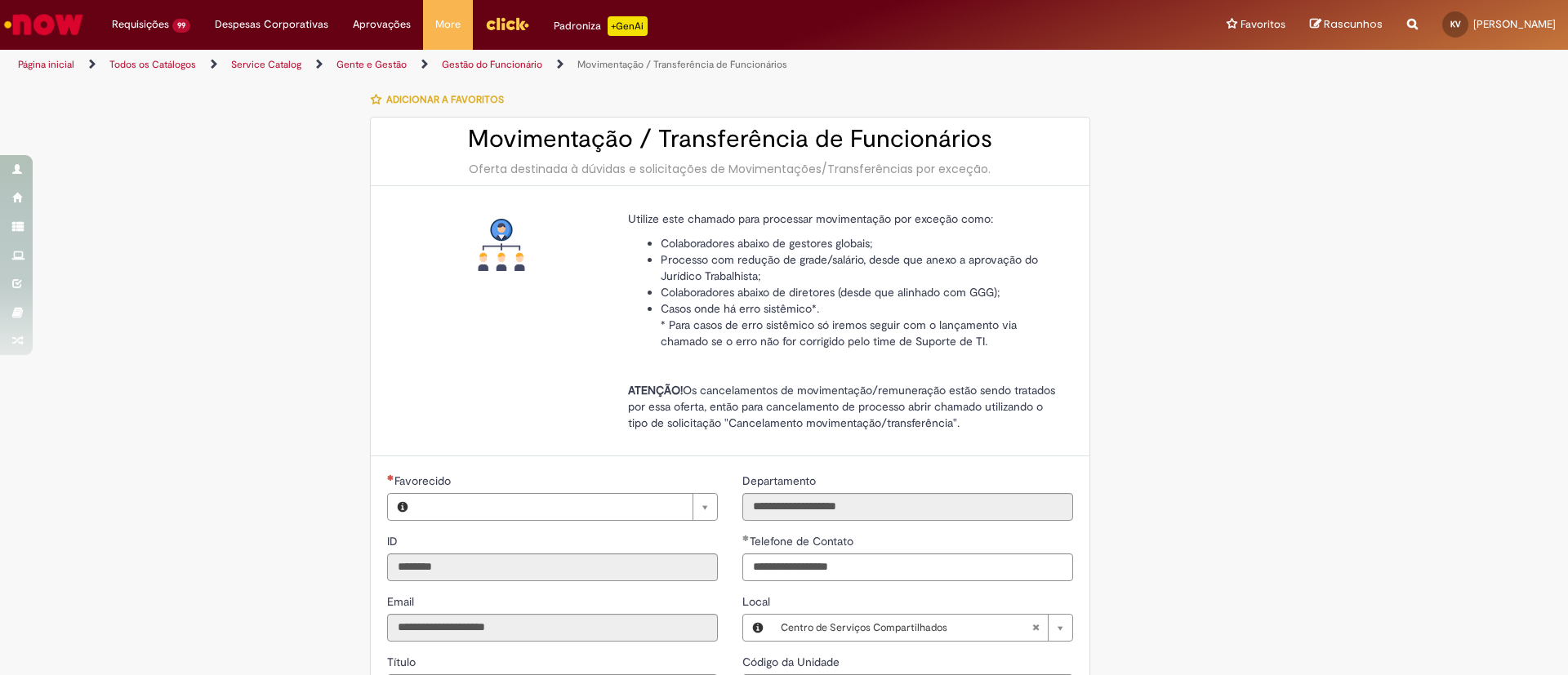
type input "**********"
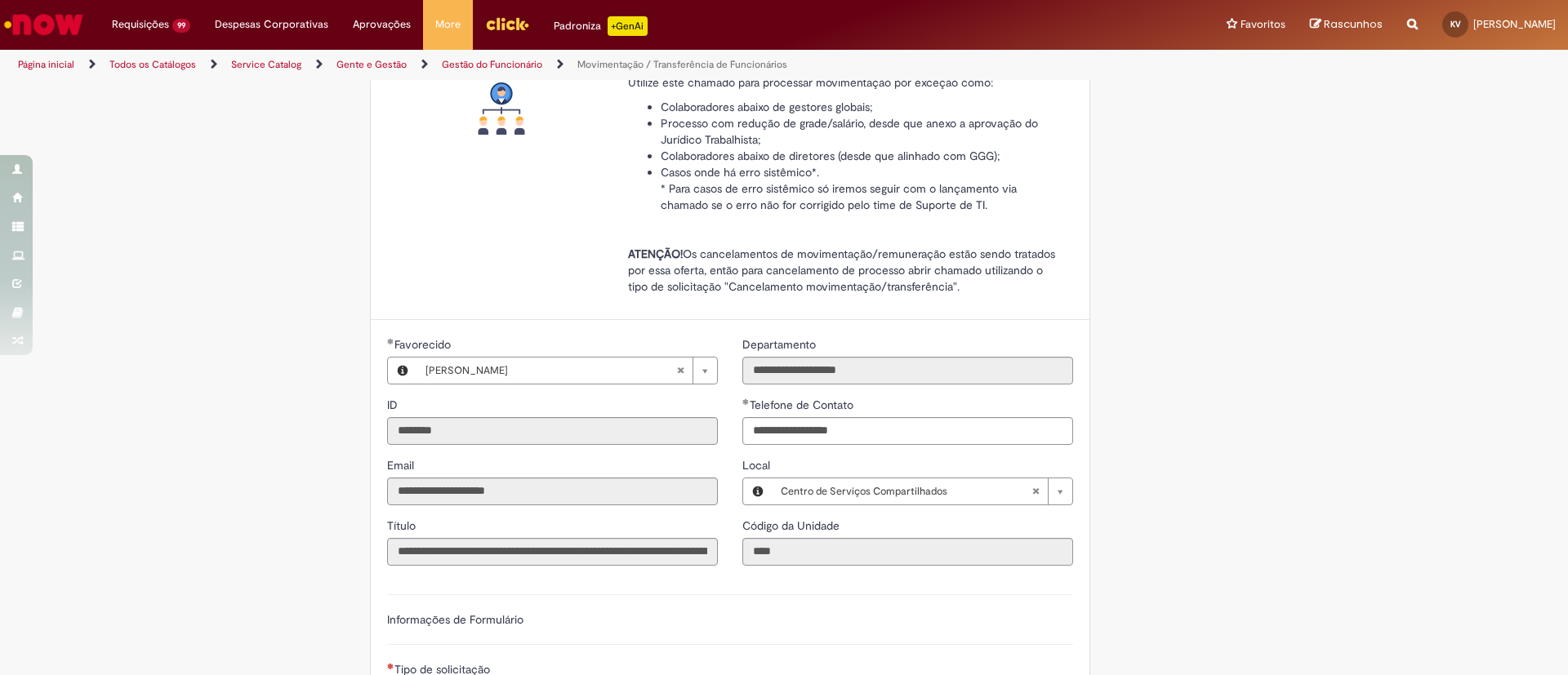
type input "**********"
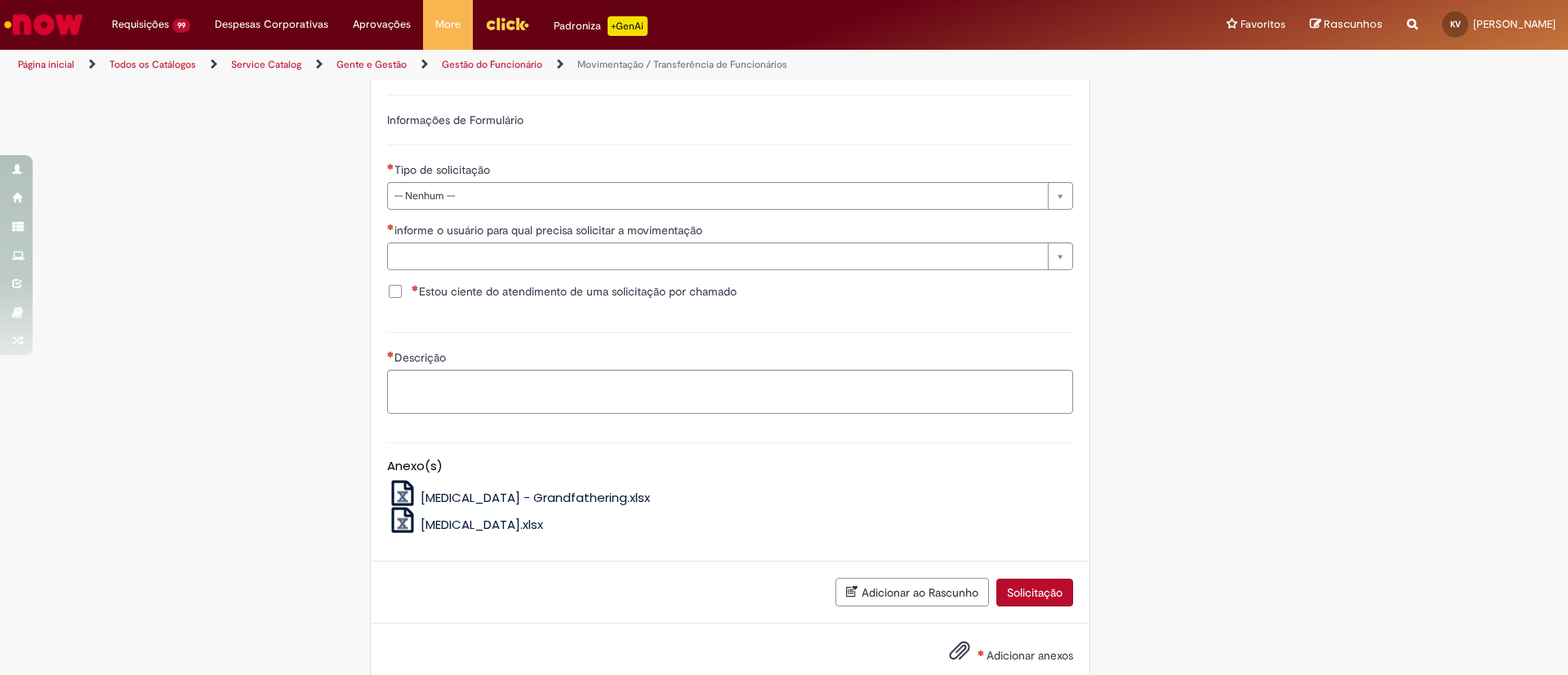
scroll to position [674, 0]
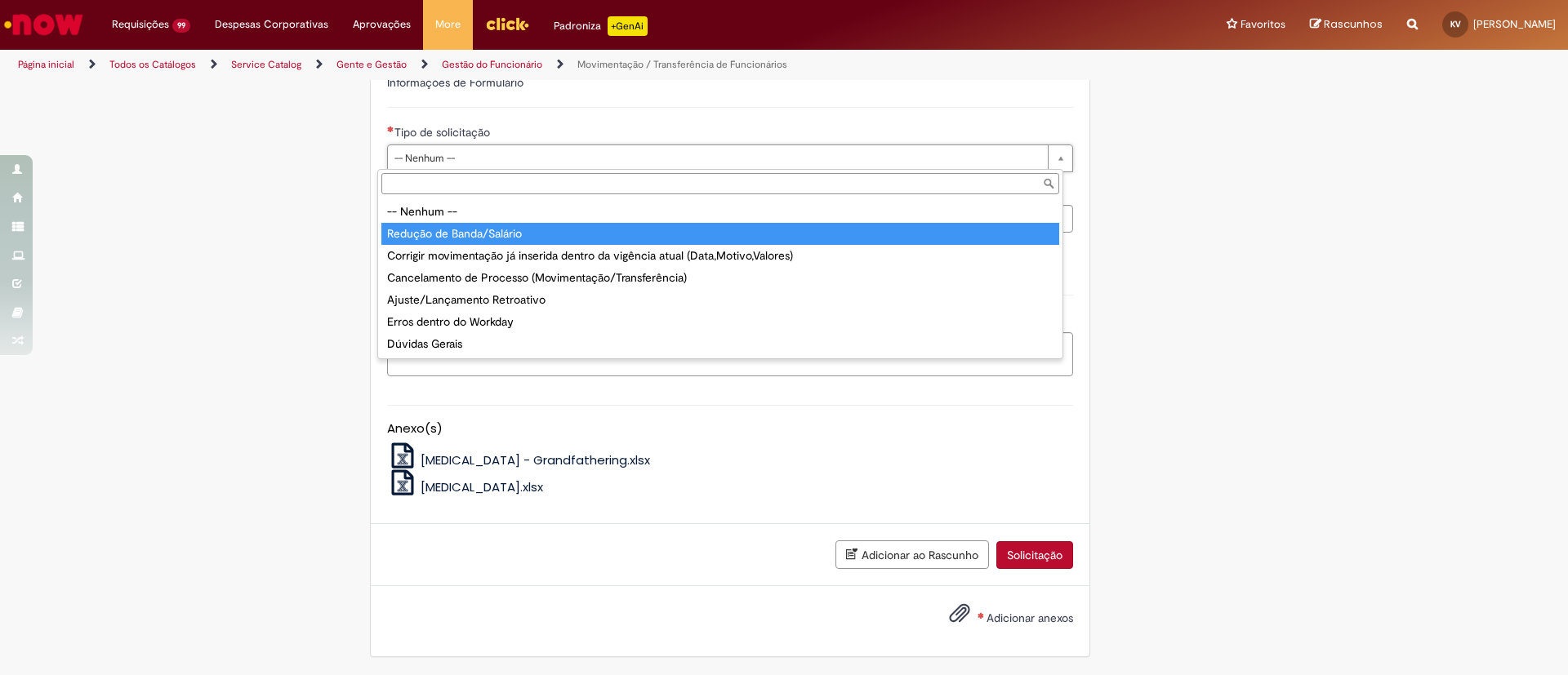
type input "**********"
select select "**********"
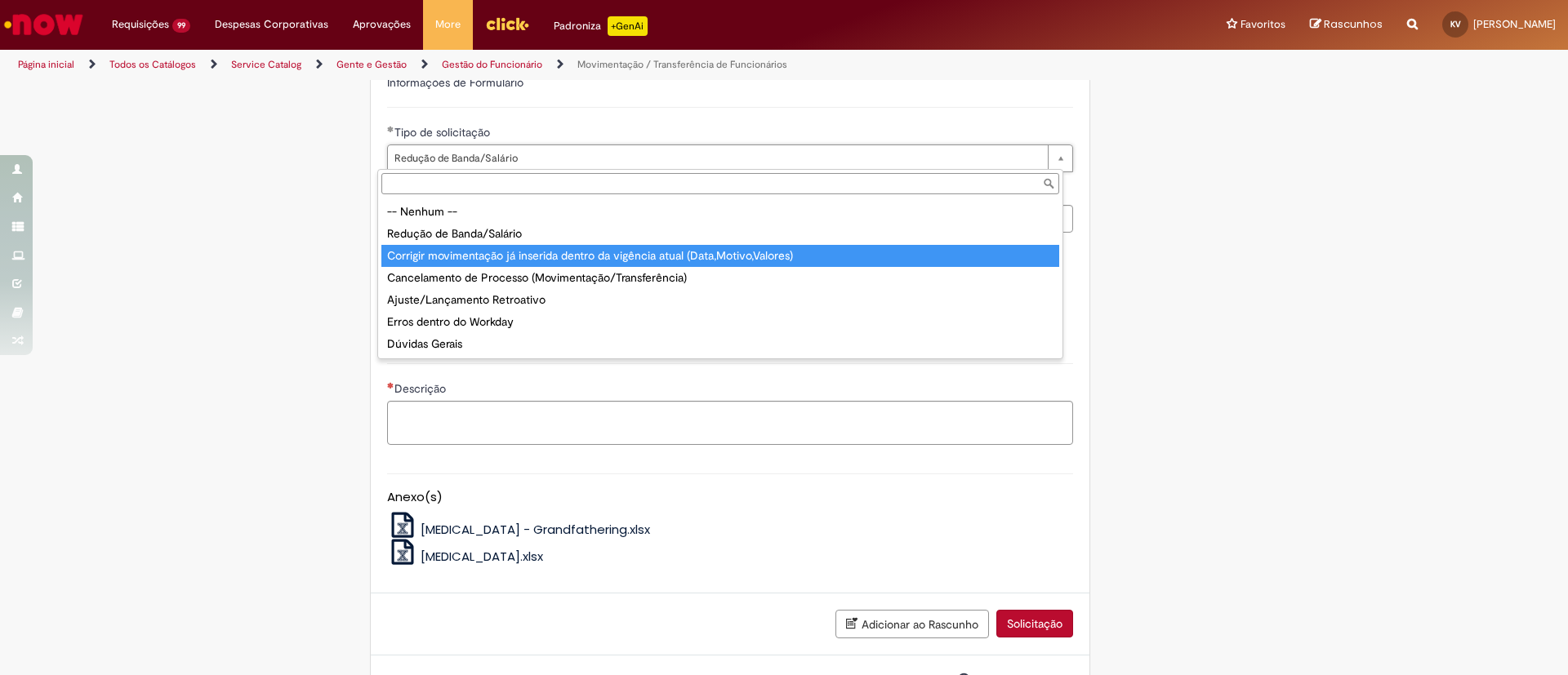
type input "**********"
select select "**********"
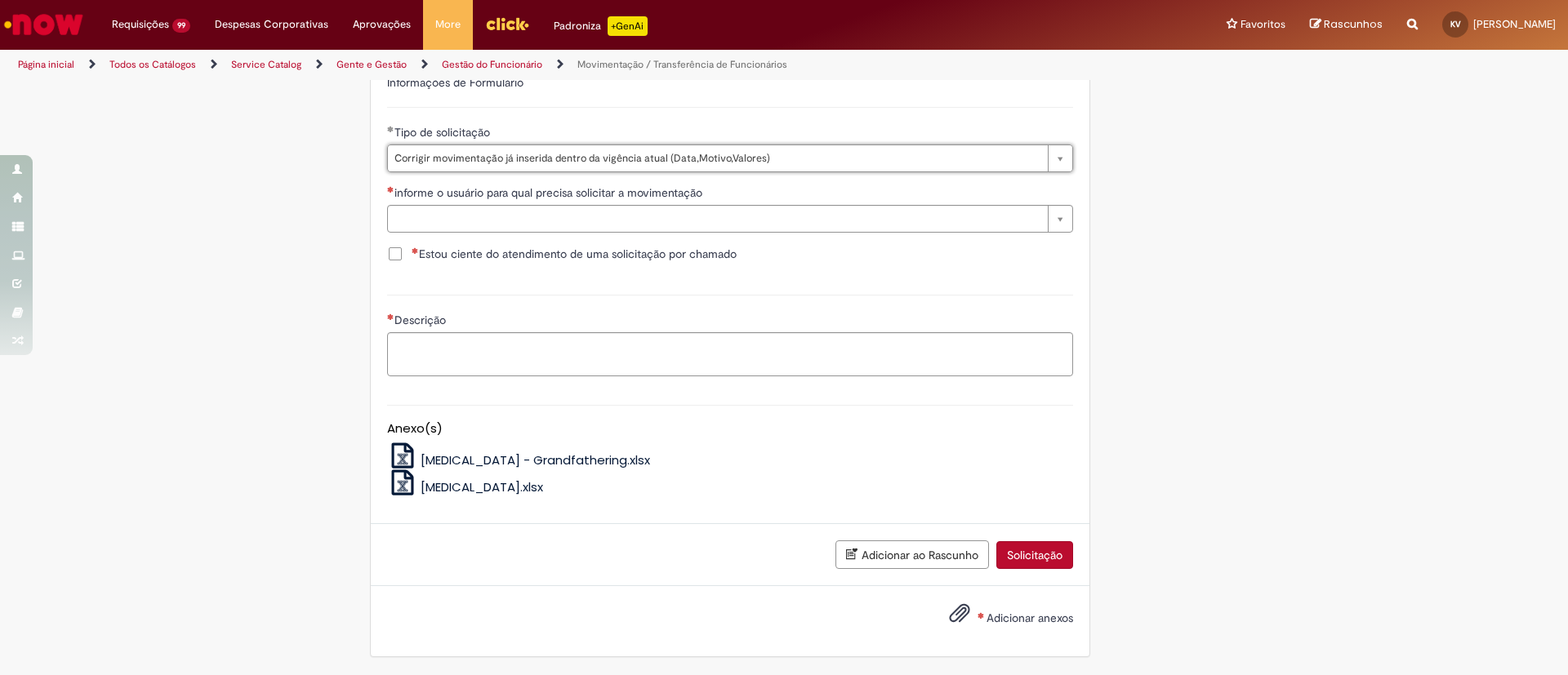
scroll to position [0, 0]
